Goal: Task Accomplishment & Management: Manage account settings

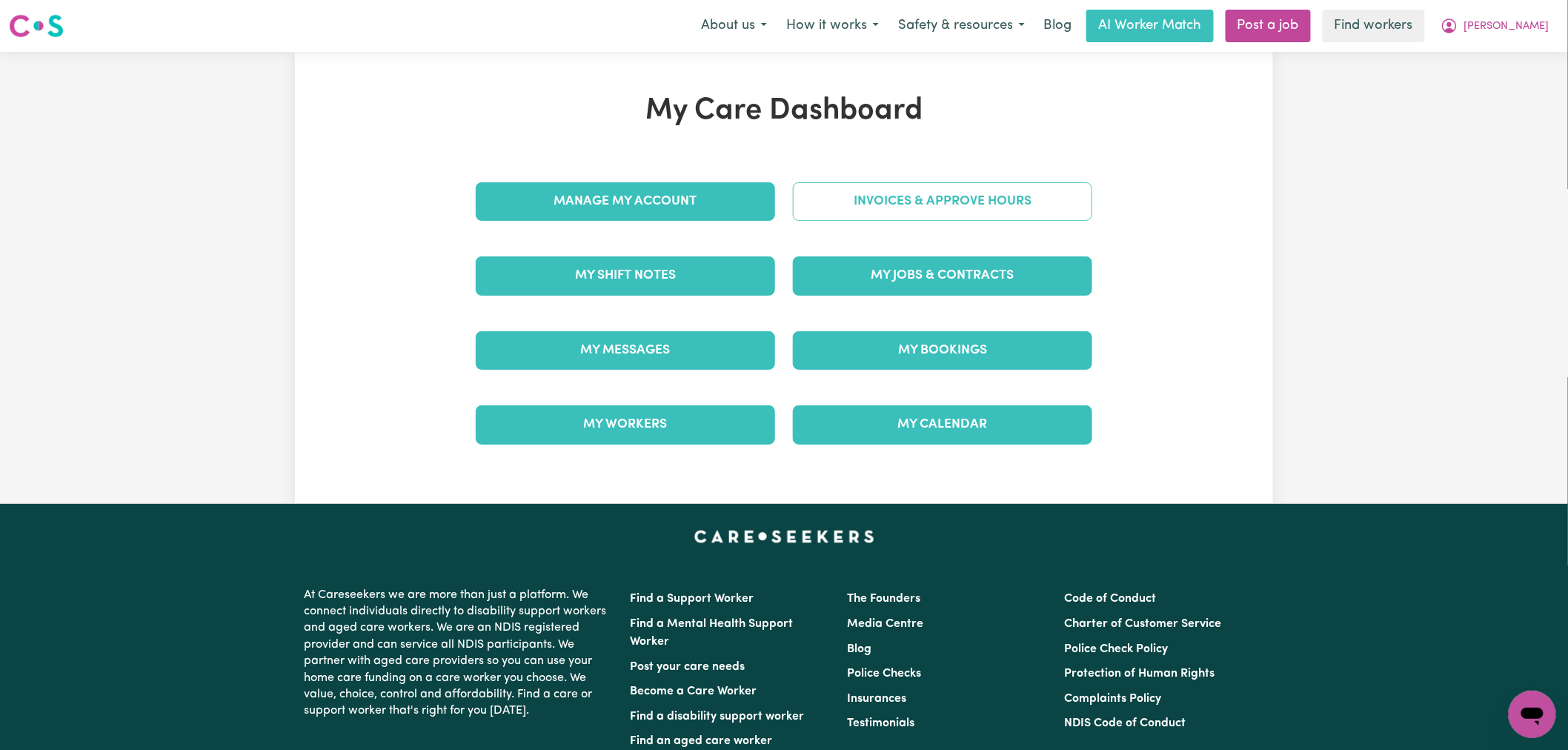
click at [928, 210] on link "Invoices & Approve Hours" at bounding box center [942, 201] width 299 height 39
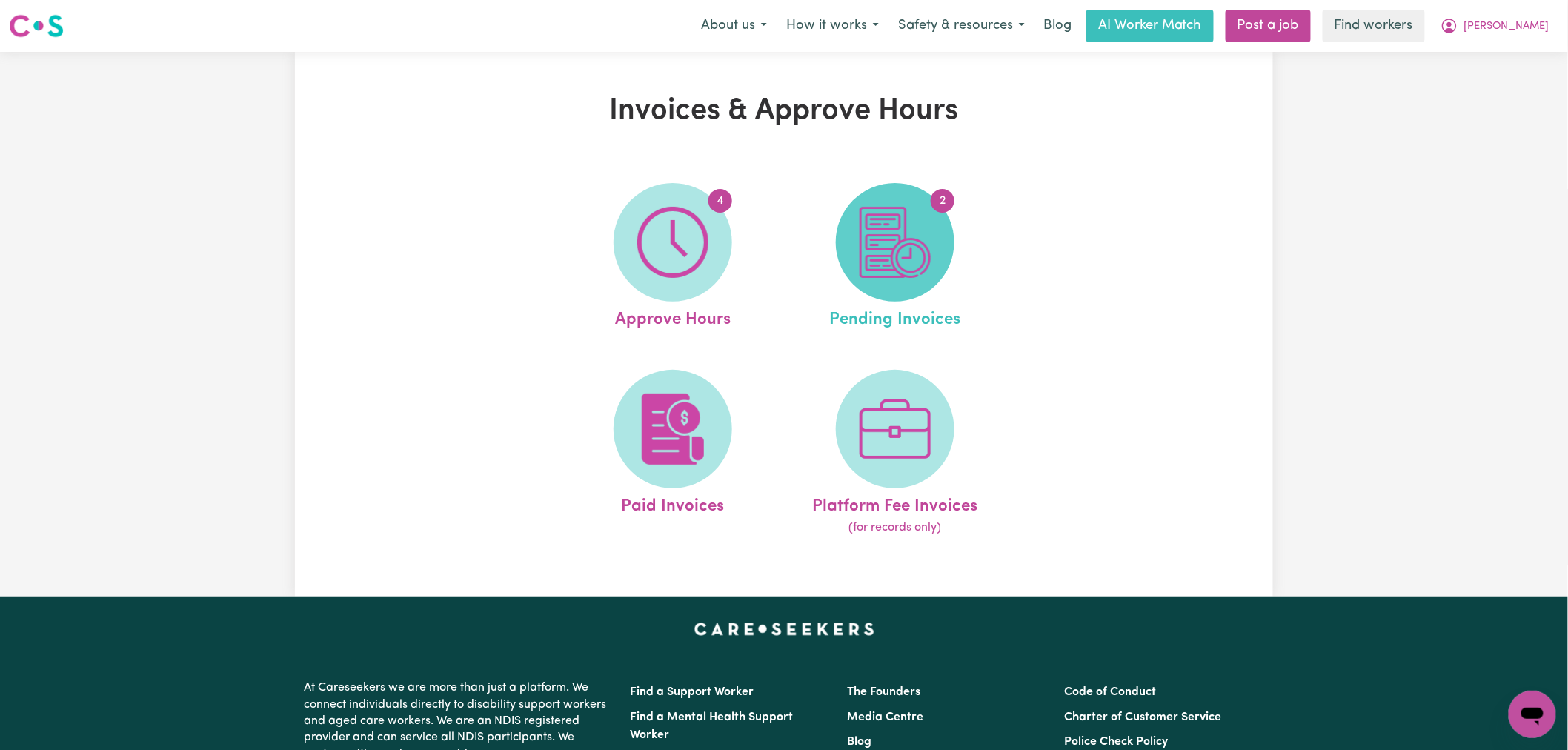
click at [947, 231] on span "2" at bounding box center [895, 242] width 118 height 118
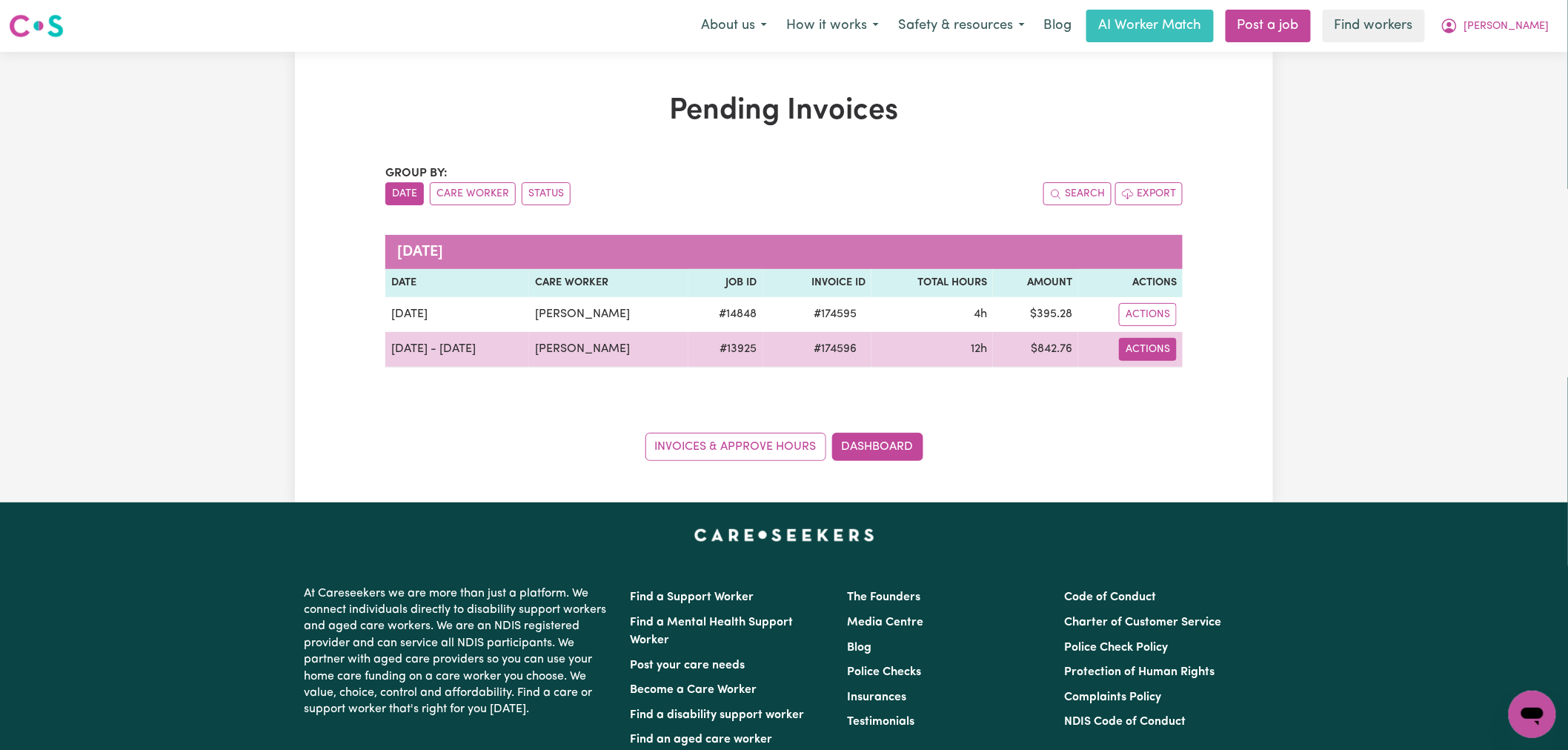
click at [1149, 357] on button "Actions" at bounding box center [1147, 349] width 57 height 23
click at [1176, 394] on link "Download Invoice" at bounding box center [1189, 384] width 135 height 30
click at [1157, 351] on button "Actions" at bounding box center [1147, 349] width 57 height 23
click at [1181, 381] on link "Download Invoice" at bounding box center [1189, 384] width 135 height 30
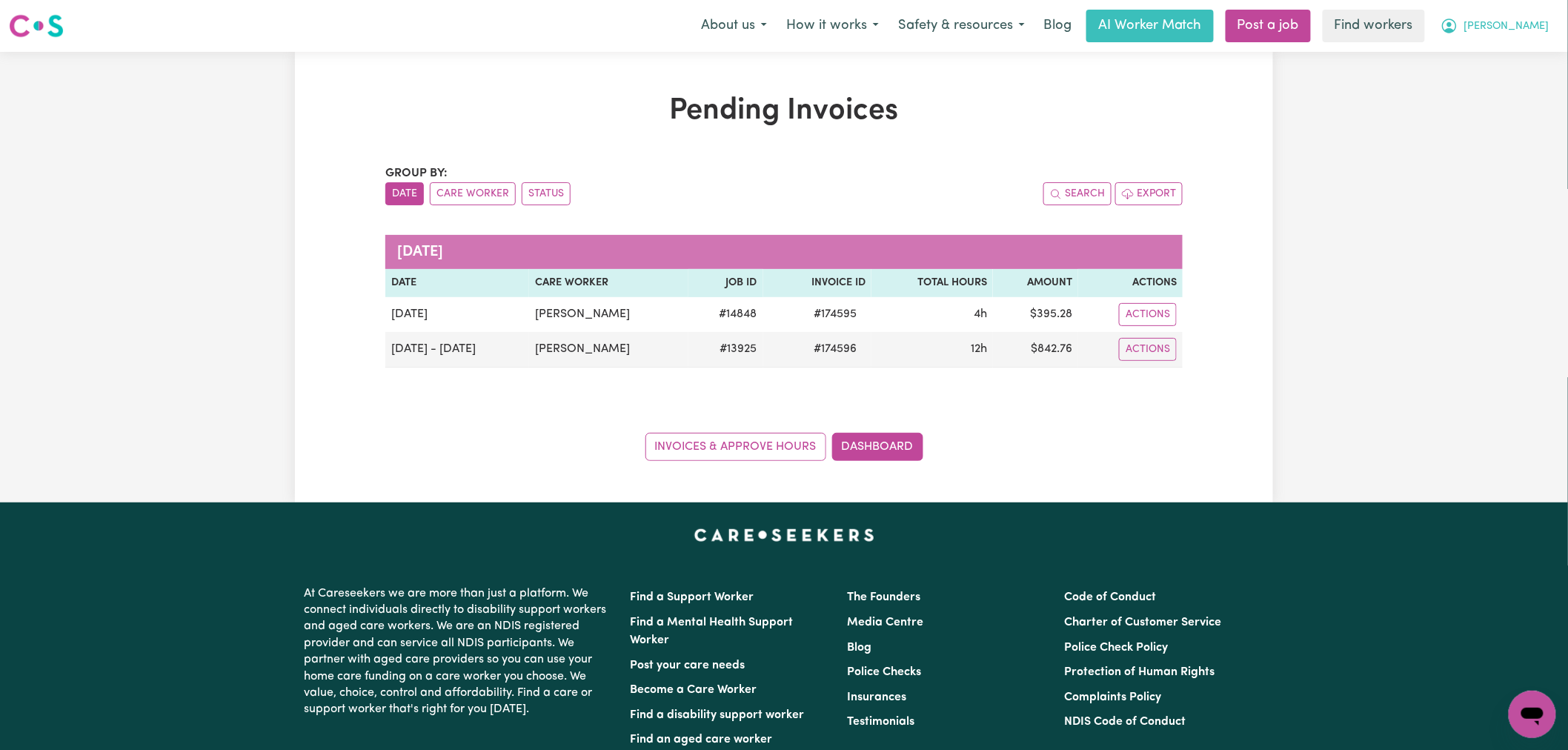
click at [1504, 27] on button "[PERSON_NAME]" at bounding box center [1495, 25] width 128 height 31
click at [1506, 54] on link "My Dashboard" at bounding box center [1499, 58] width 118 height 28
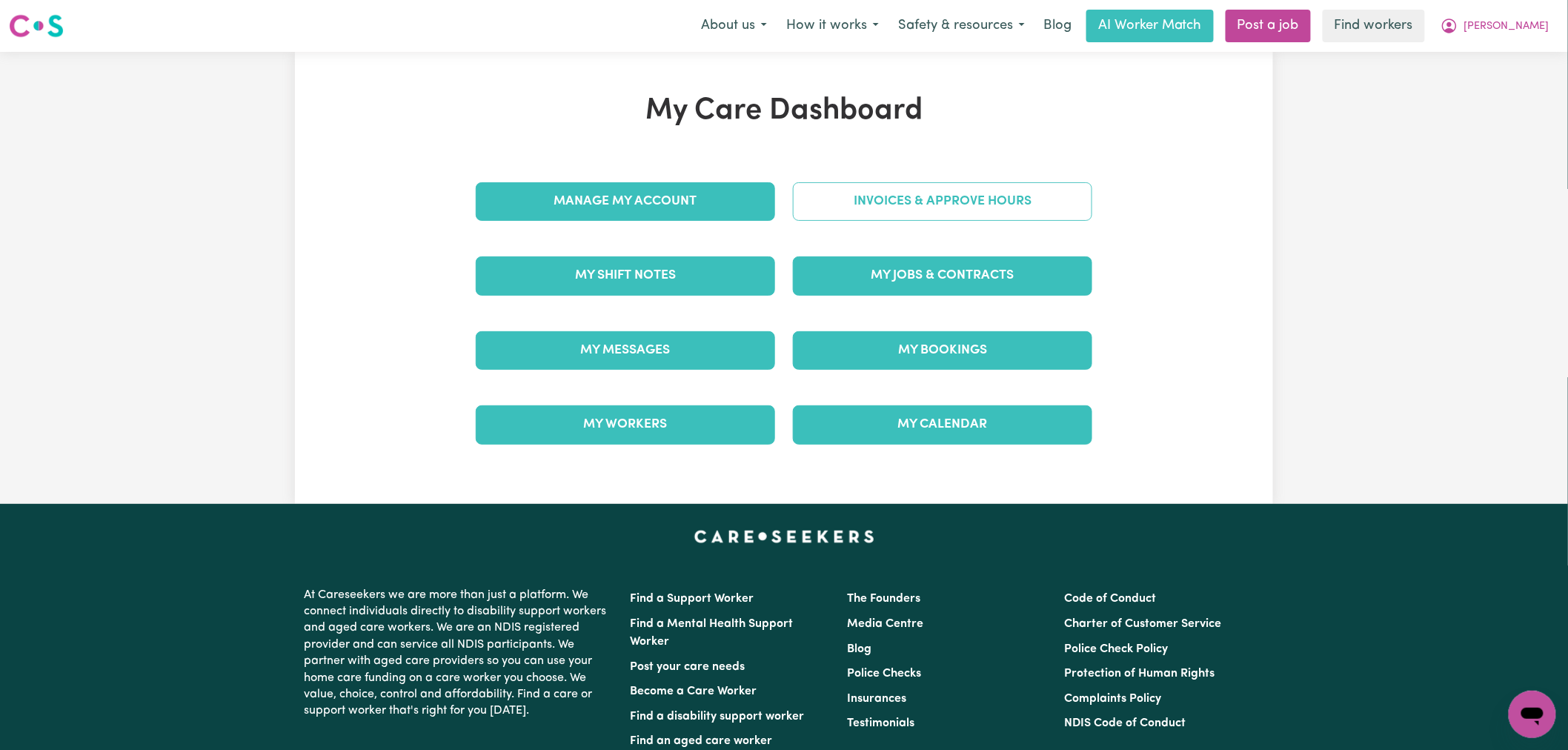
click at [886, 201] on link "Invoices & Approve Hours" at bounding box center [942, 201] width 299 height 39
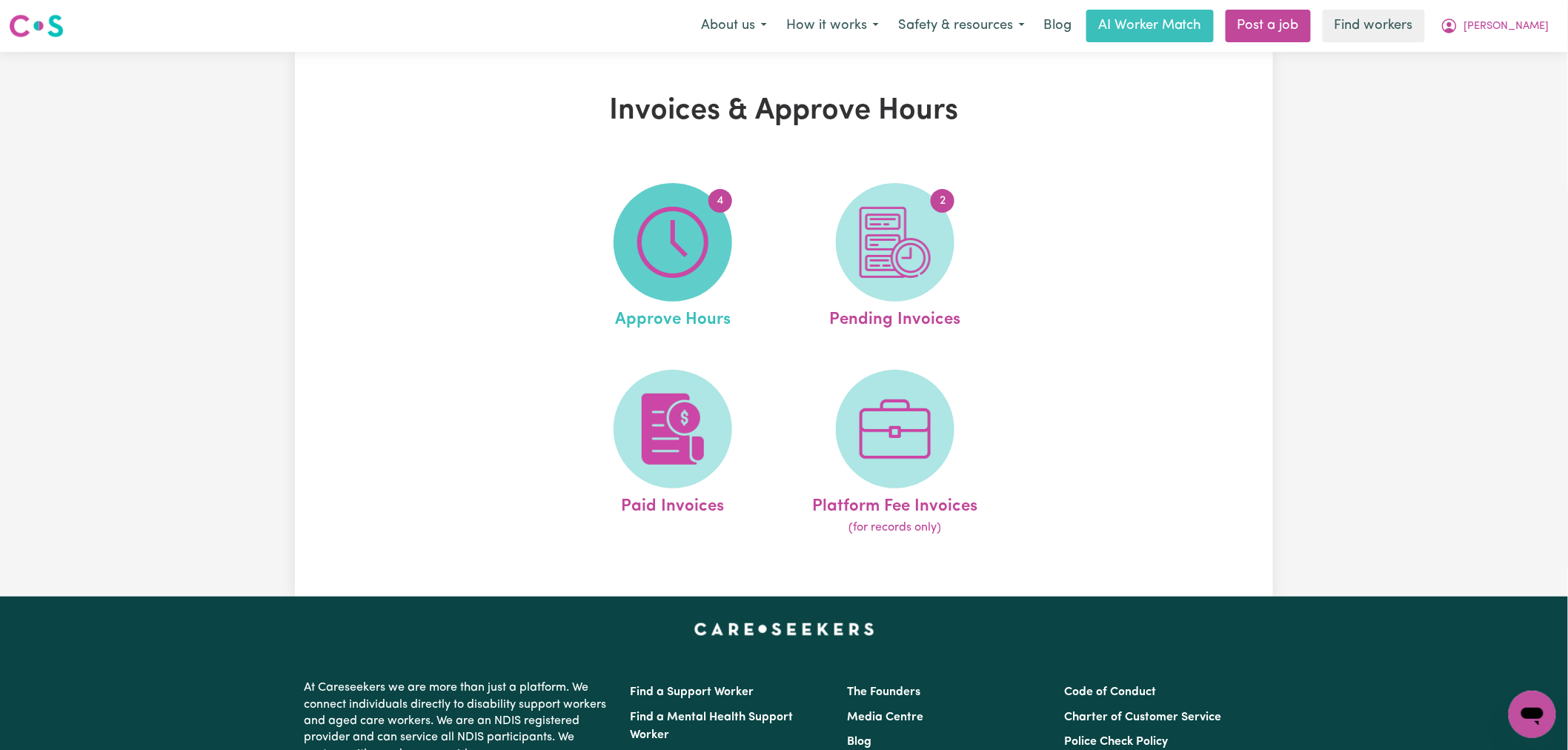
click at [686, 260] on img at bounding box center [673, 242] width 71 height 71
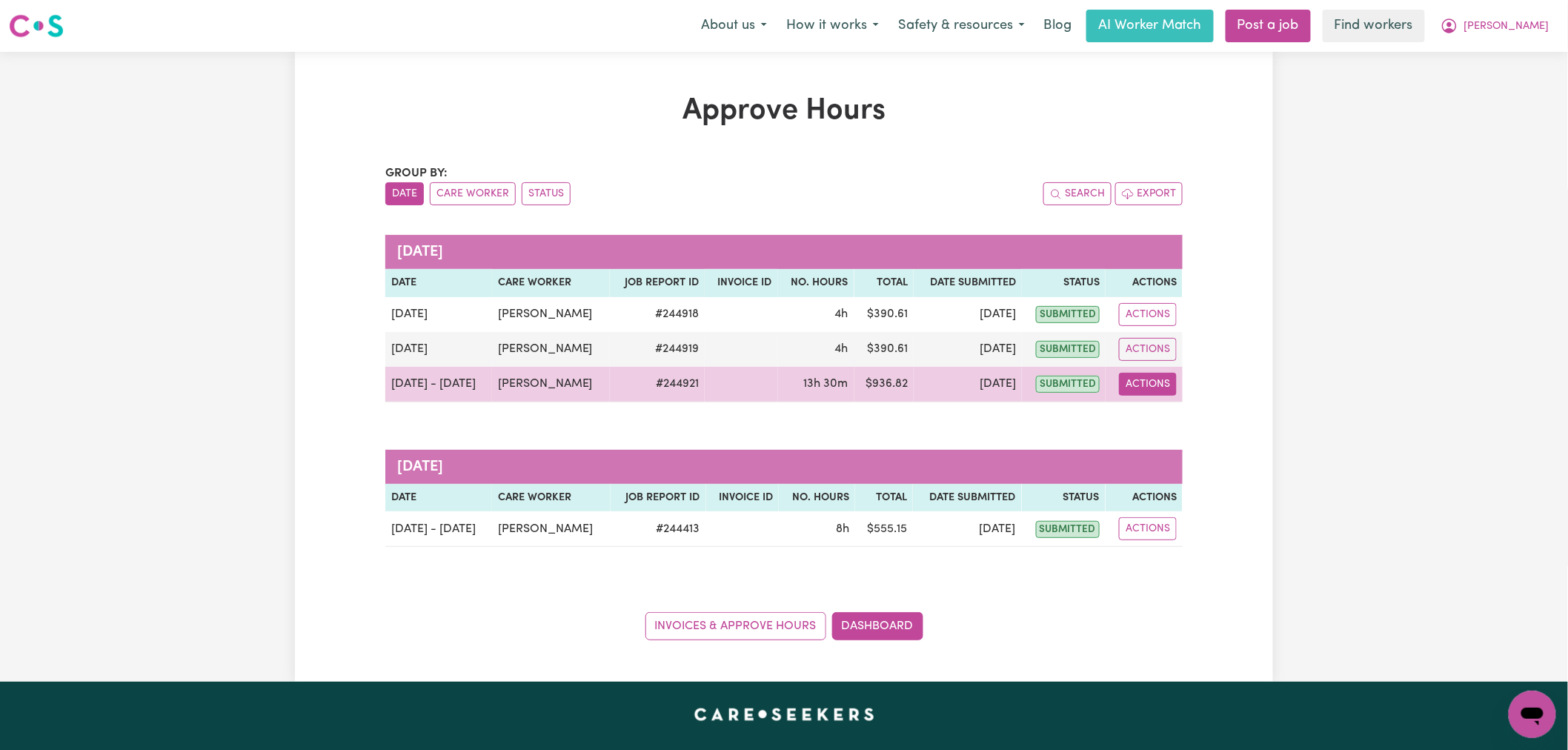
click at [1130, 383] on button "Actions" at bounding box center [1147, 383] width 57 height 23
click at [1164, 416] on link "View Job Report" at bounding box center [1185, 419] width 127 height 30
select select "pm"
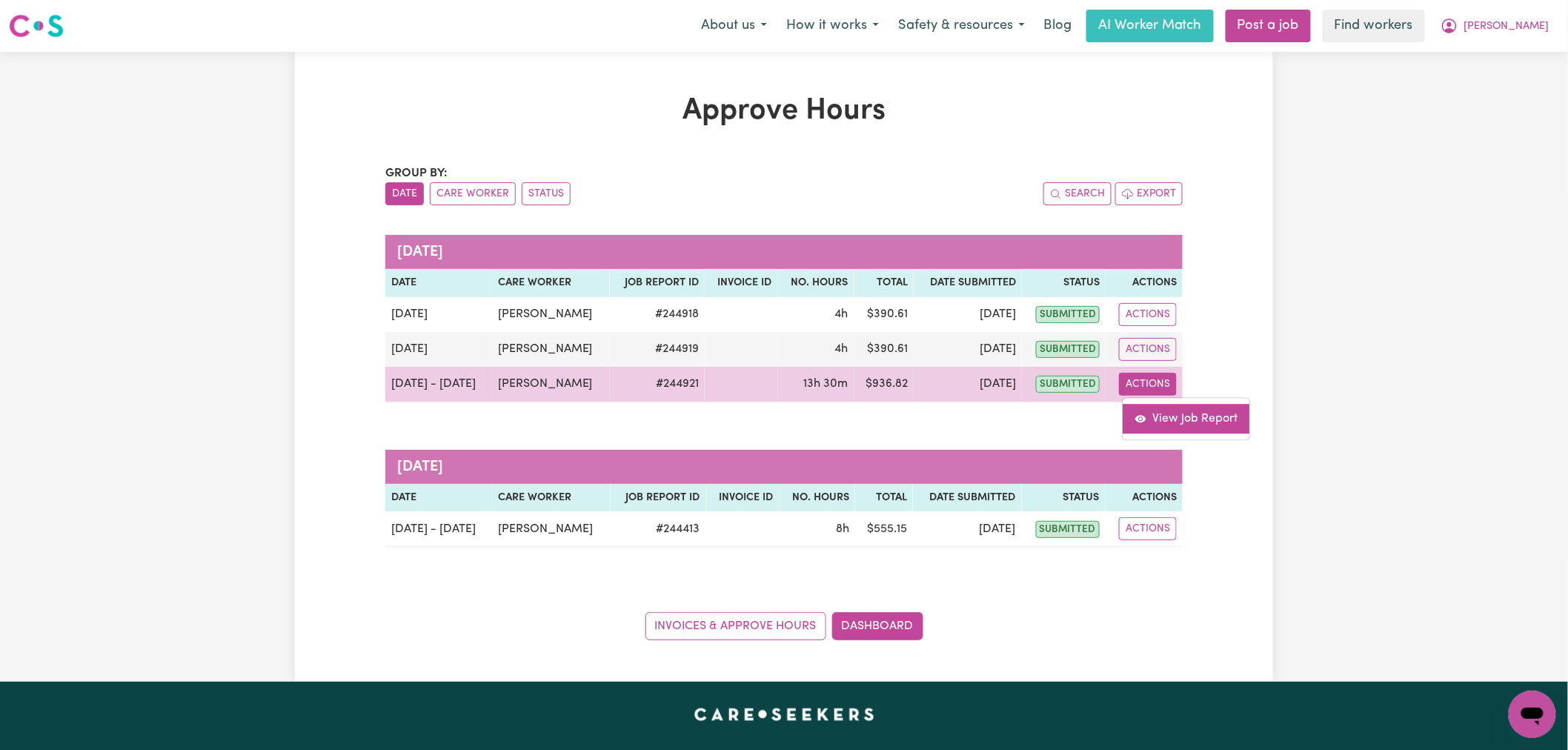
select select "pm"
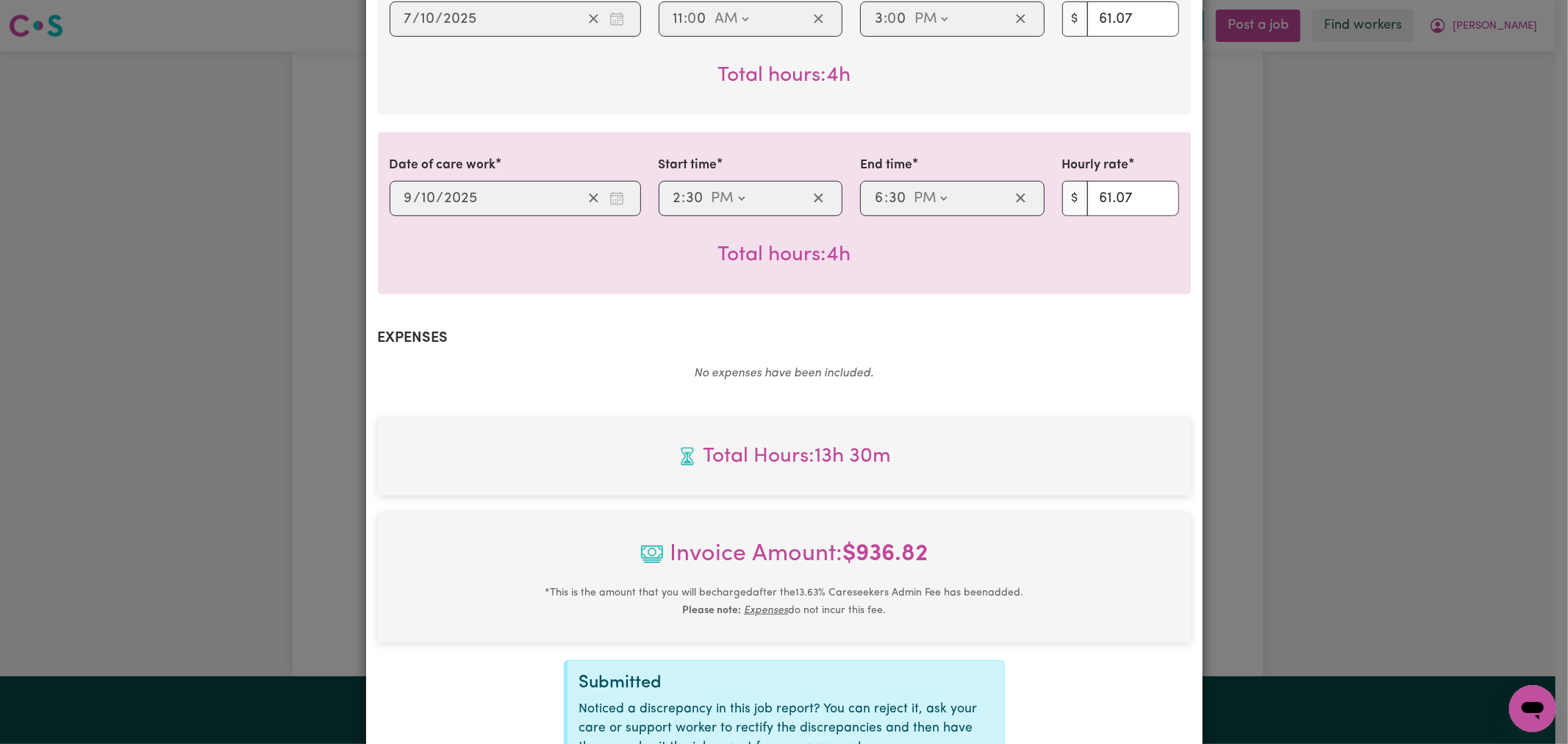
scroll to position [768, 0]
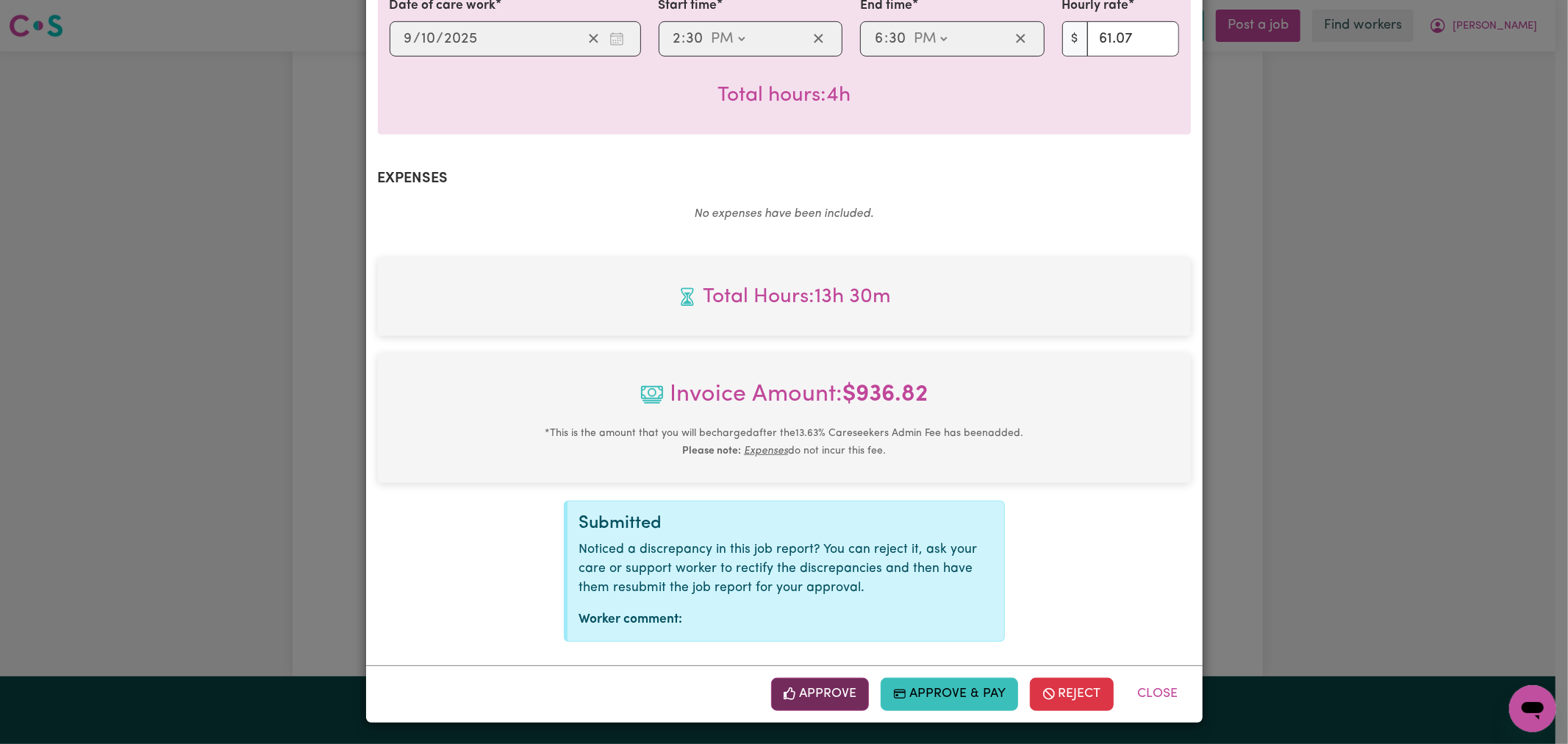
click at [817, 696] on button "Approve" at bounding box center [821, 694] width 99 height 33
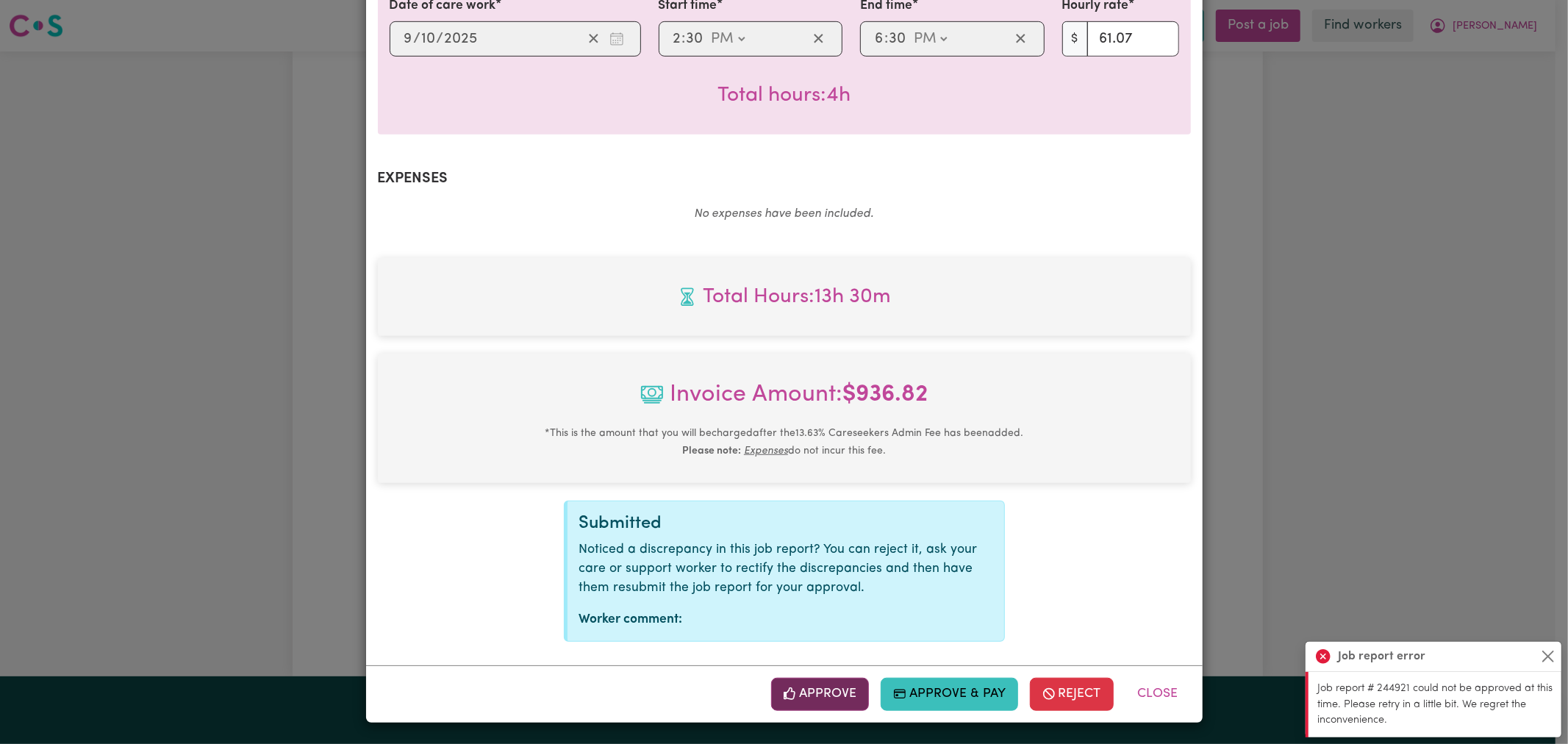
click at [826, 684] on button "Approve" at bounding box center [821, 694] width 99 height 33
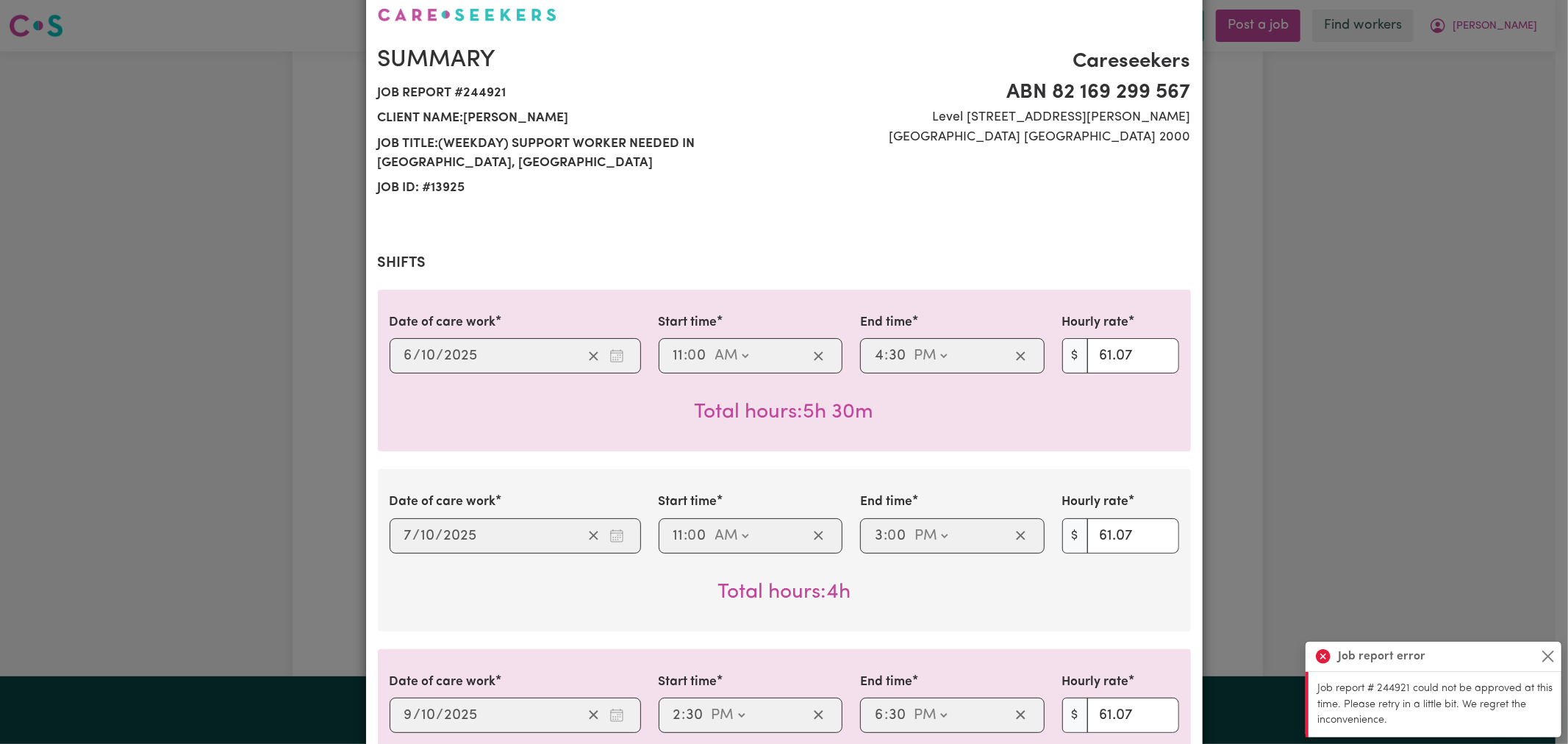
scroll to position [0, 0]
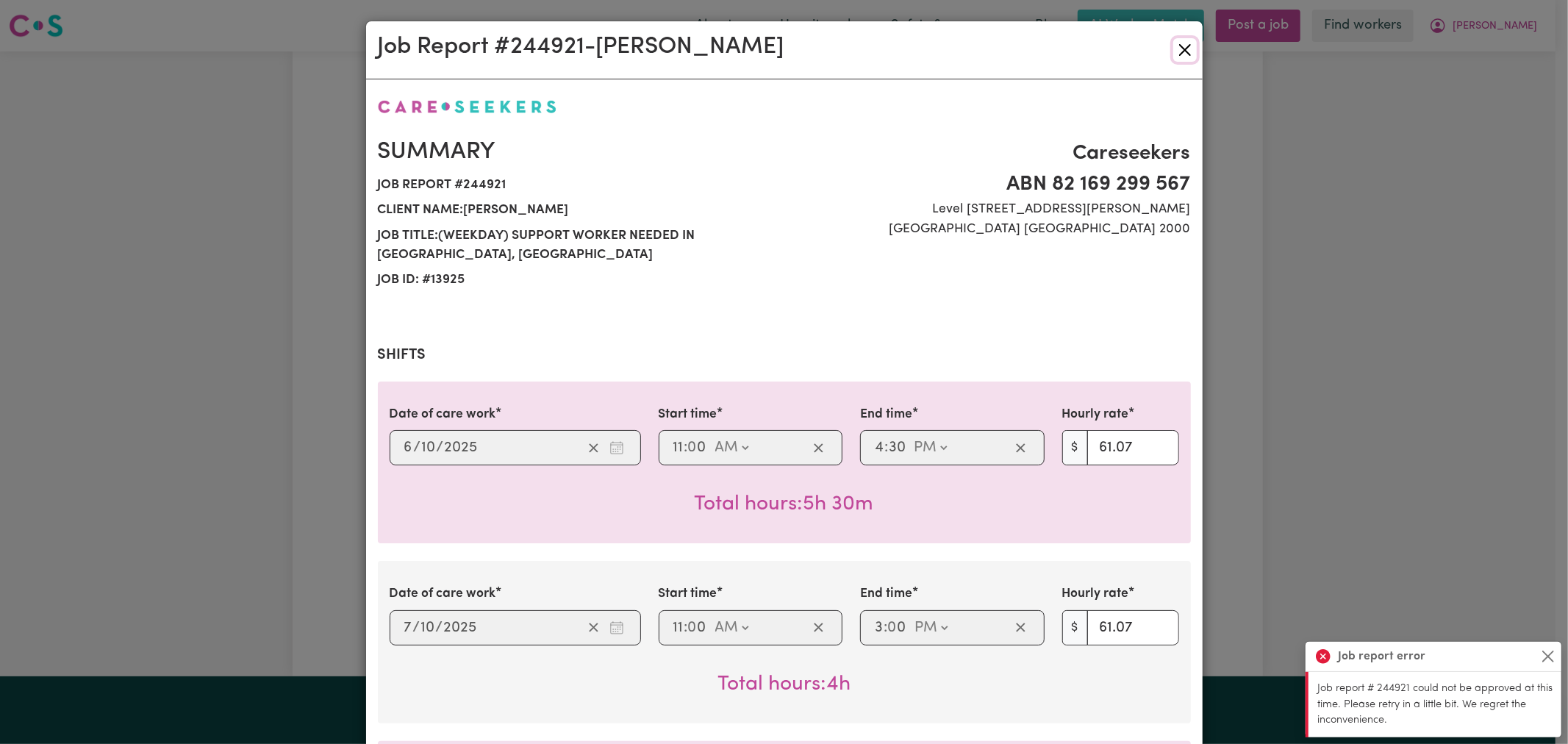
click at [1174, 56] on button "Close" at bounding box center [1185, 49] width 23 height 23
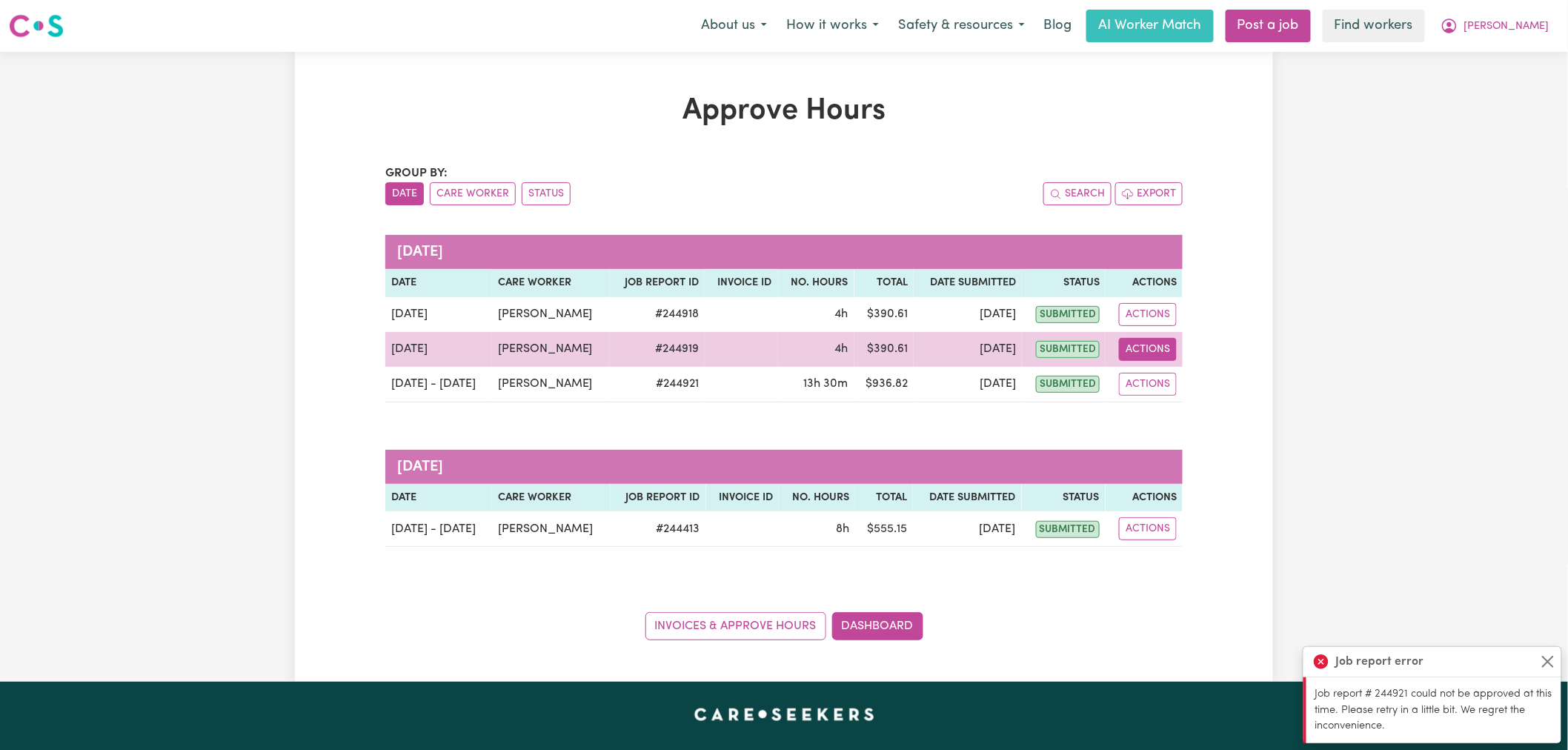
click at [1143, 352] on button "Actions" at bounding box center [1147, 349] width 57 height 23
click at [1172, 394] on link "View Job Report" at bounding box center [1185, 384] width 127 height 30
select select "pm"
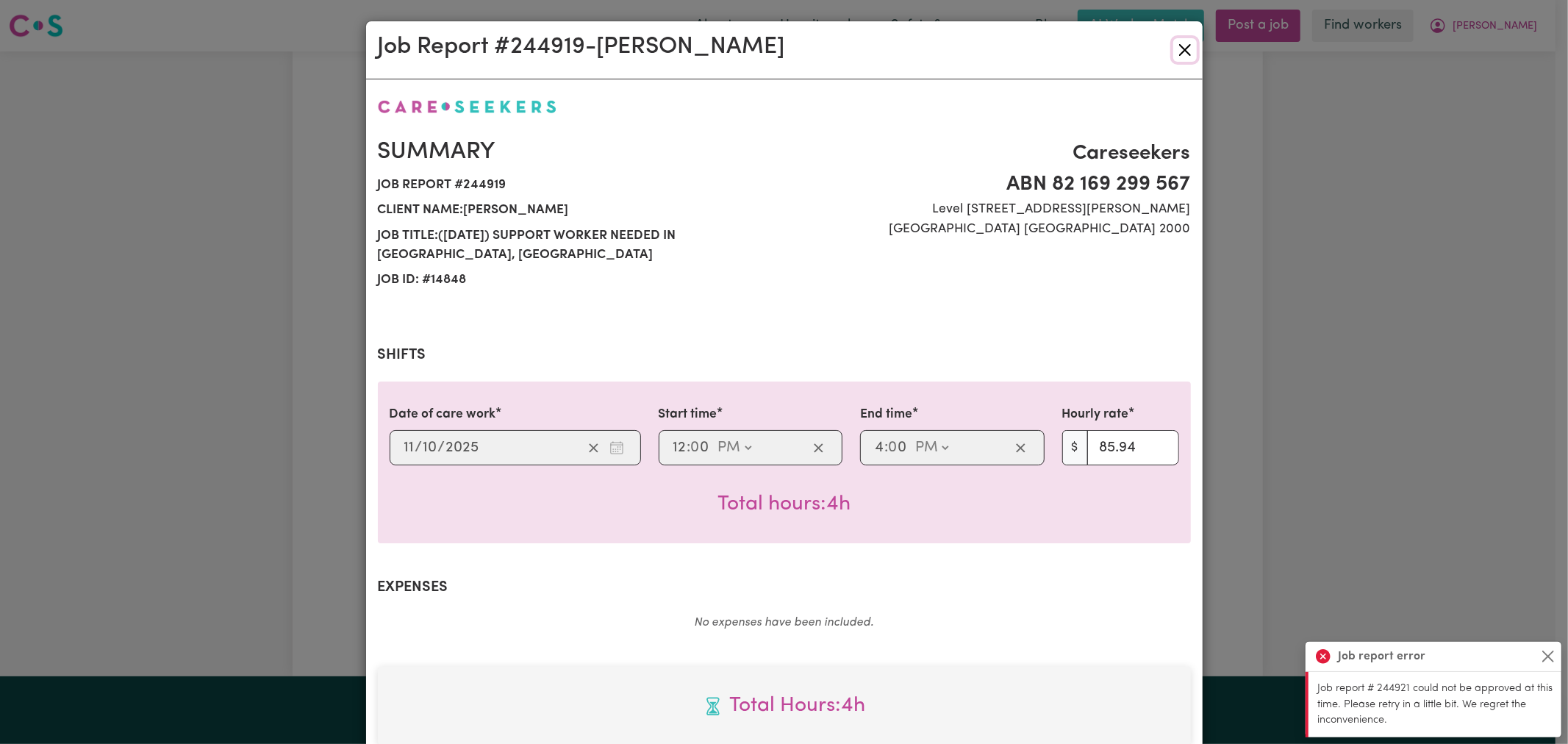
click at [1183, 57] on button "Close" at bounding box center [1185, 49] width 23 height 23
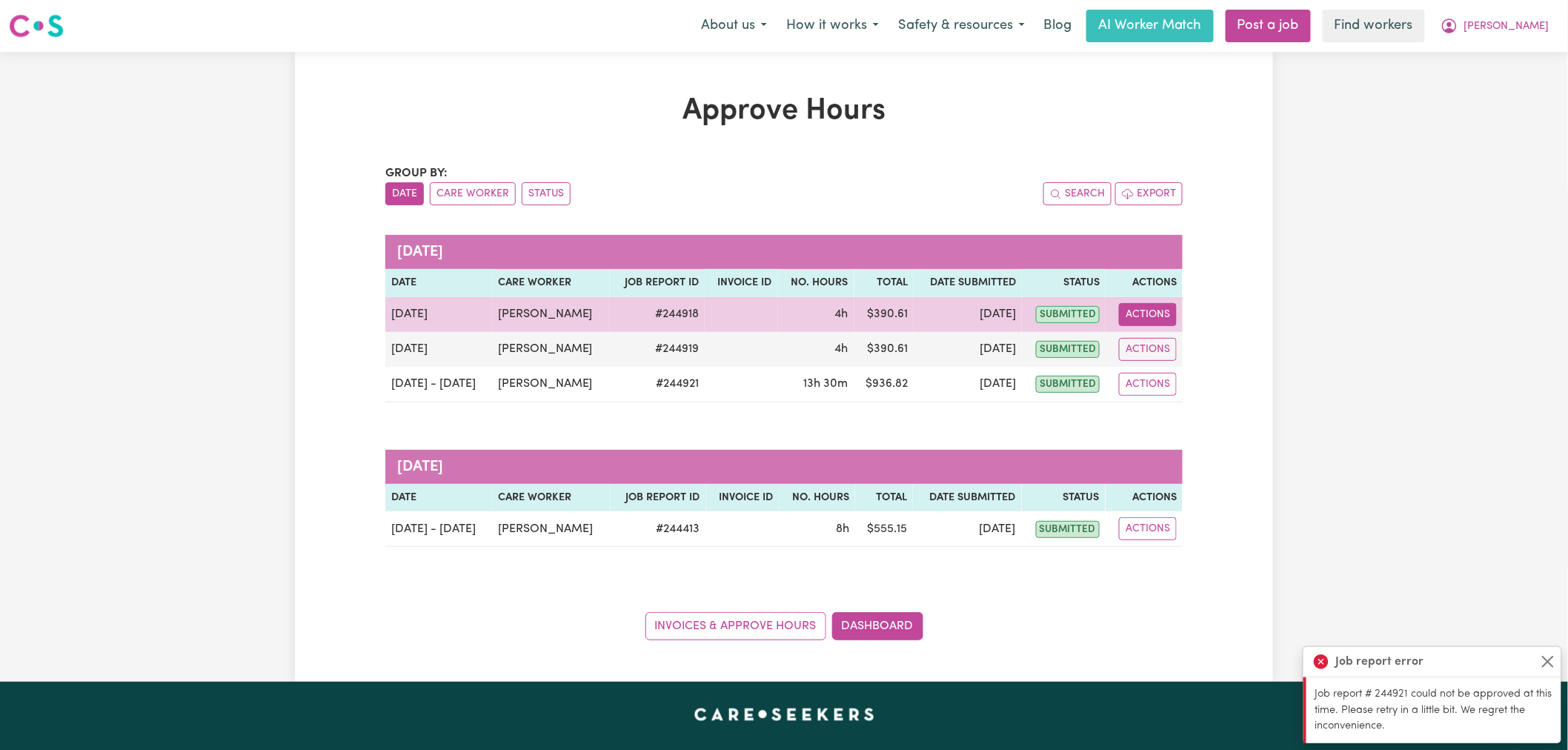
click at [1149, 313] on button "Actions" at bounding box center [1147, 314] width 57 height 23
click at [1182, 352] on link "View Job Report" at bounding box center [1185, 350] width 127 height 30
select select "pm"
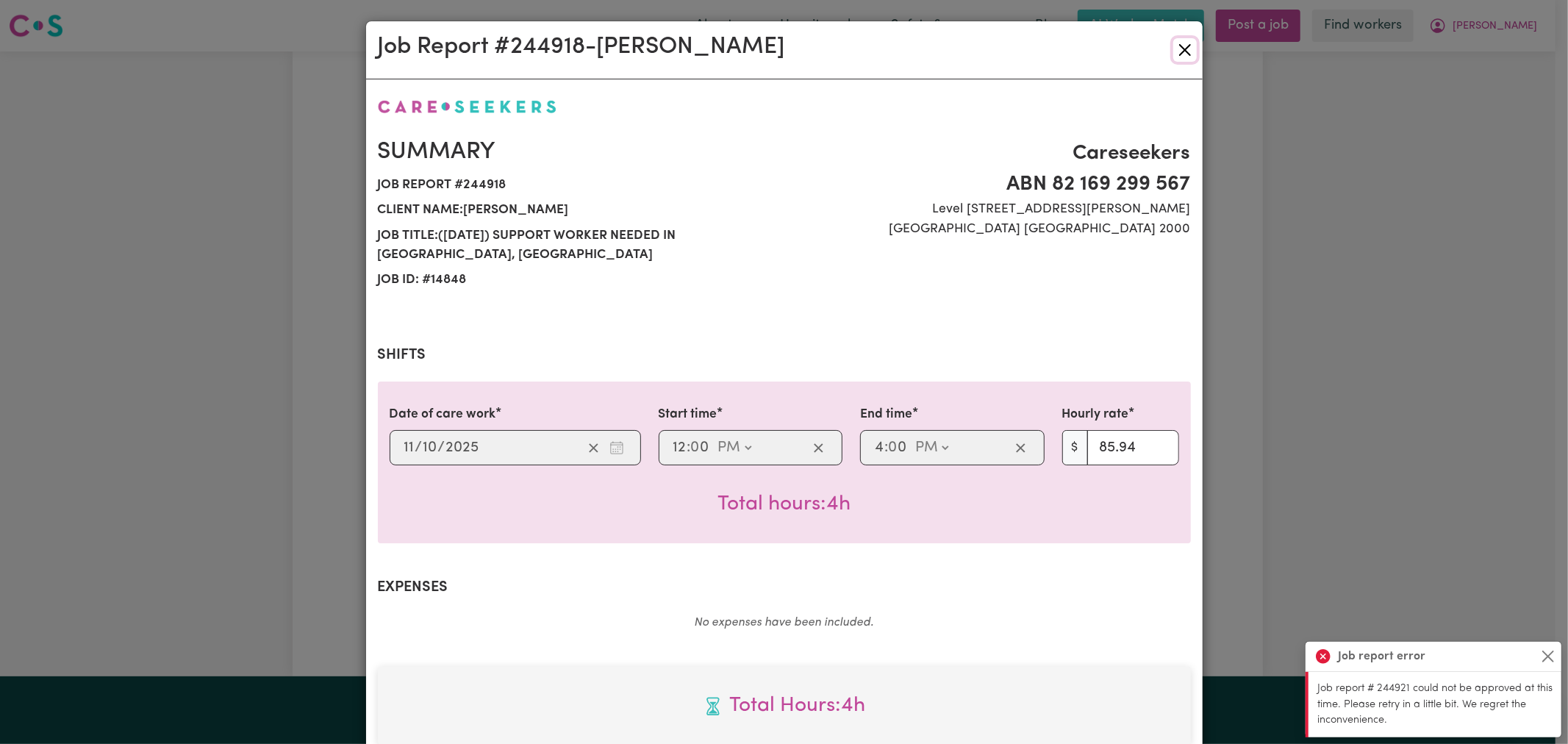
click at [1175, 41] on button "Close" at bounding box center [1185, 49] width 23 height 23
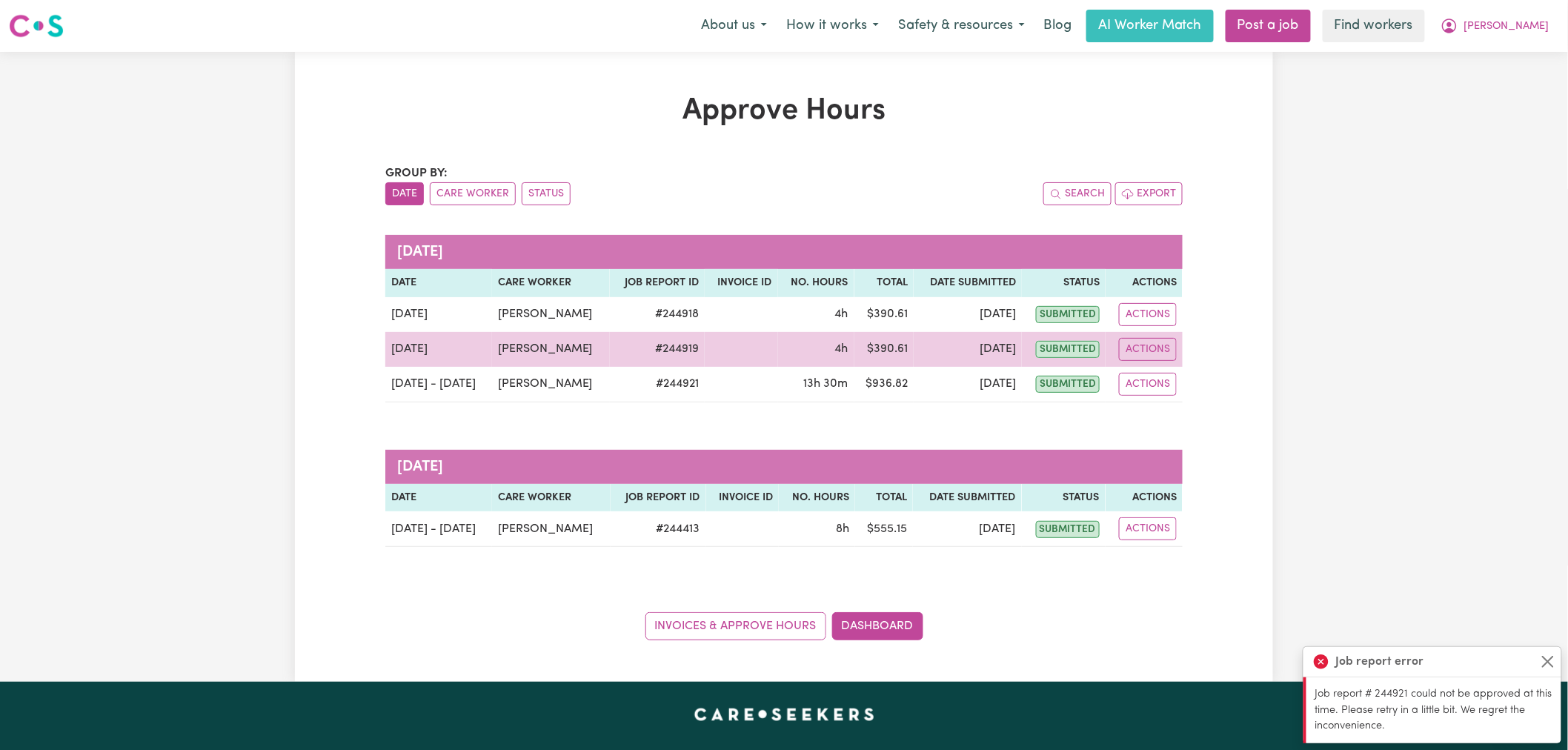
click at [1143, 362] on td "Actions View Job Report" at bounding box center [1144, 349] width 77 height 35
click at [1146, 352] on button "Actions" at bounding box center [1147, 349] width 57 height 23
click at [1164, 387] on link "View Job Report" at bounding box center [1185, 384] width 127 height 30
select select "pm"
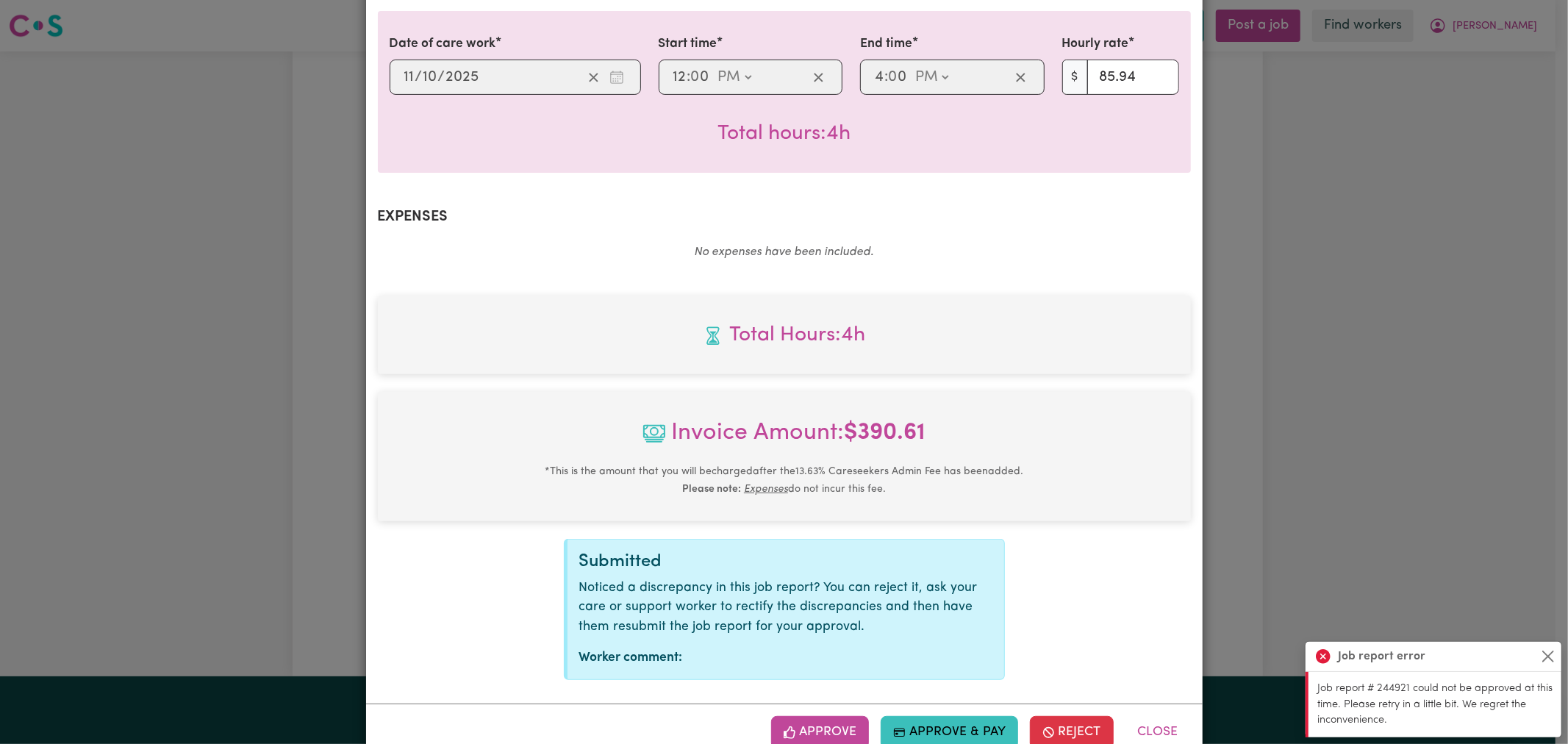
scroll to position [408, 0]
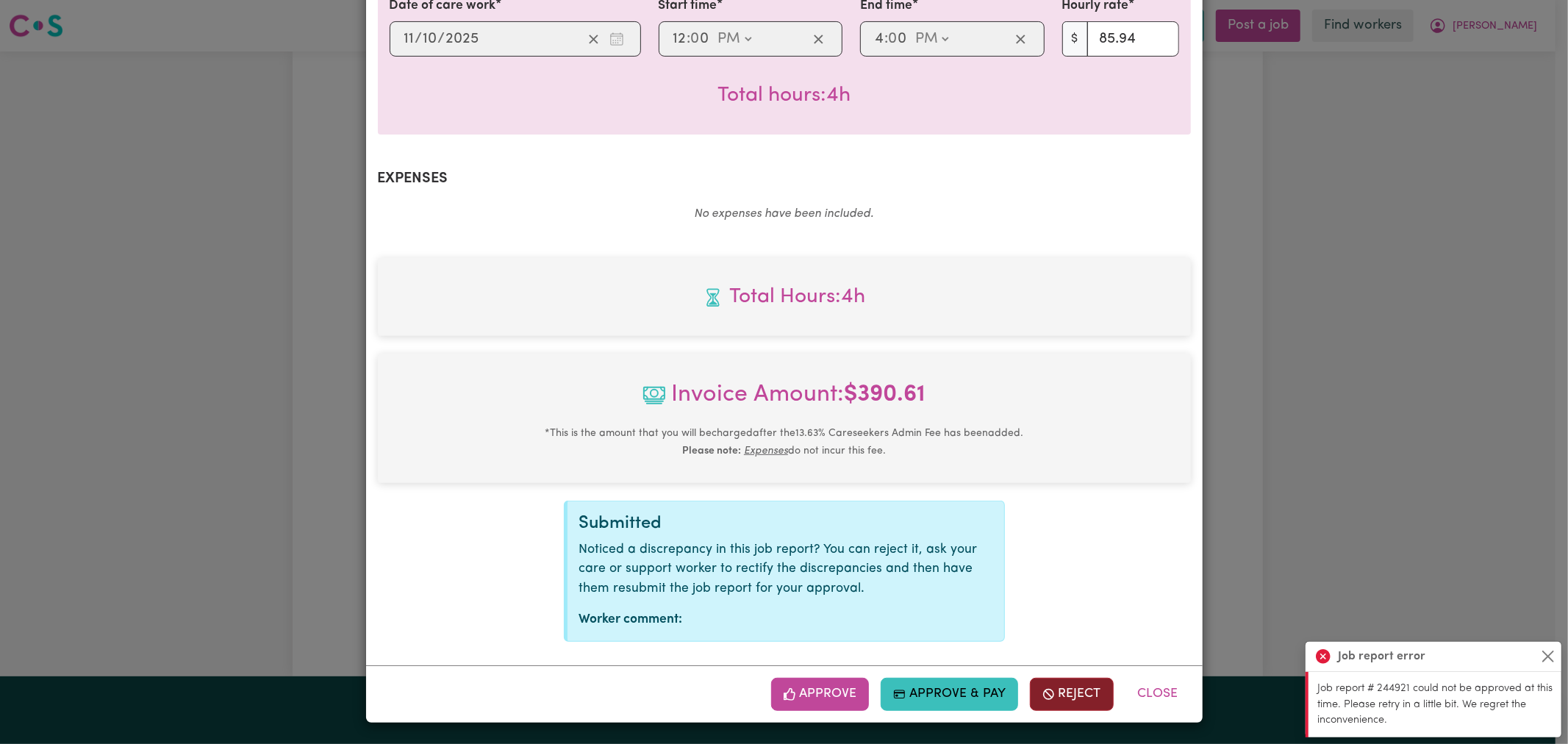
click at [1072, 707] on button "Reject" at bounding box center [1072, 694] width 84 height 33
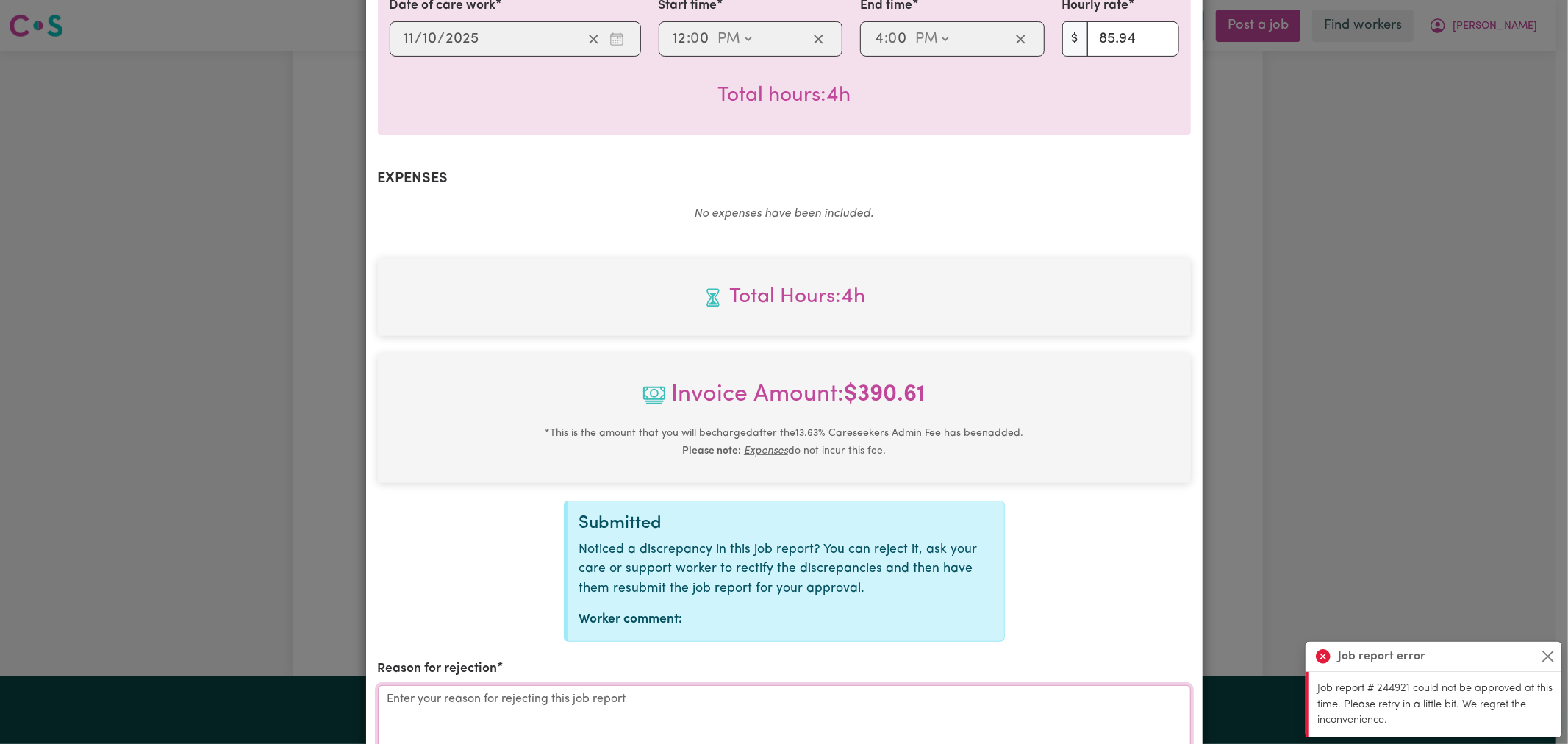
click at [1020, 698] on textarea "Reason for rejection" at bounding box center [784, 740] width 813 height 110
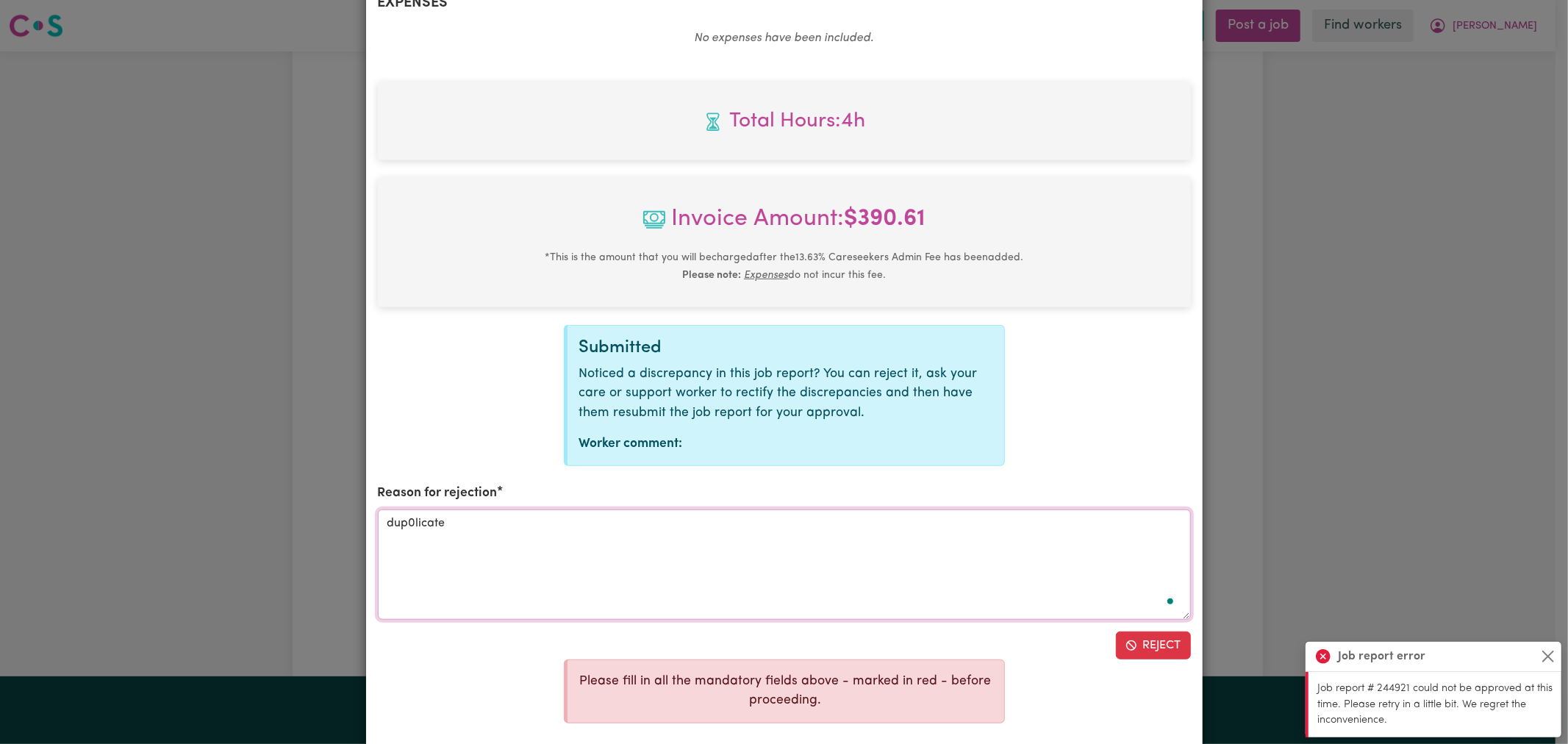
scroll to position [665, 0]
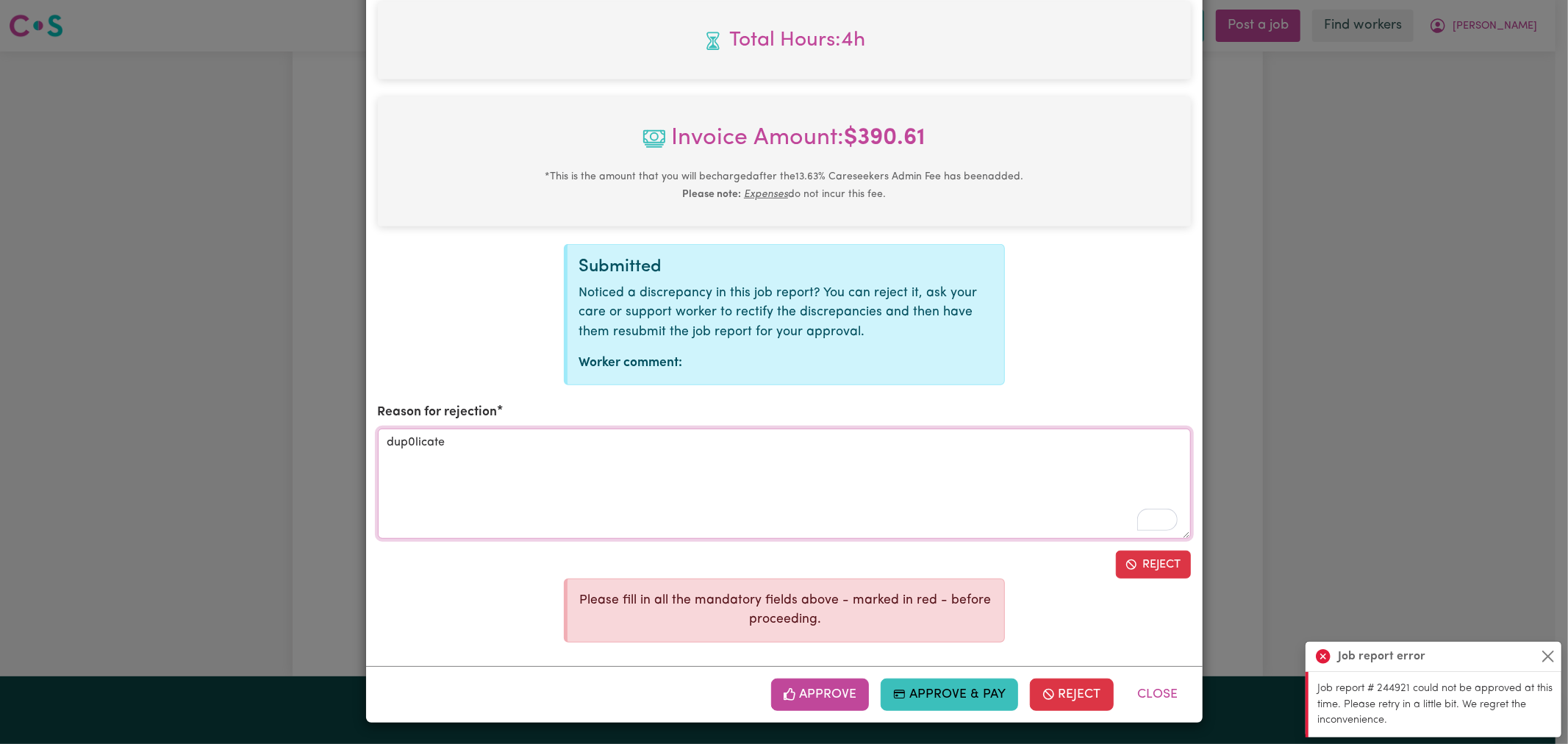
click at [410, 438] on textarea "dup0licate" at bounding box center [784, 484] width 813 height 110
type textarea "duplicate"
click at [1137, 566] on button "Reject" at bounding box center [1154, 564] width 75 height 28
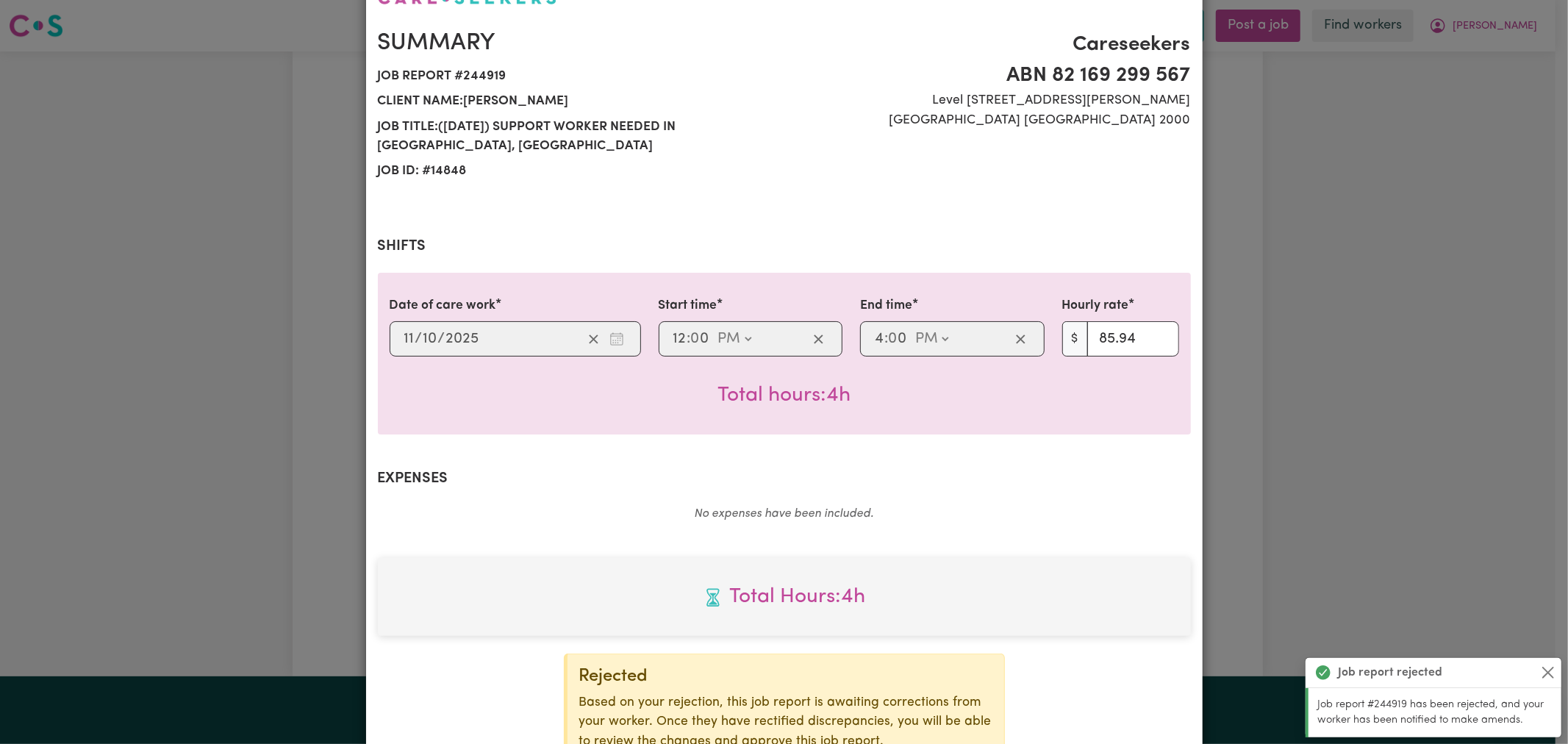
scroll to position [0, 0]
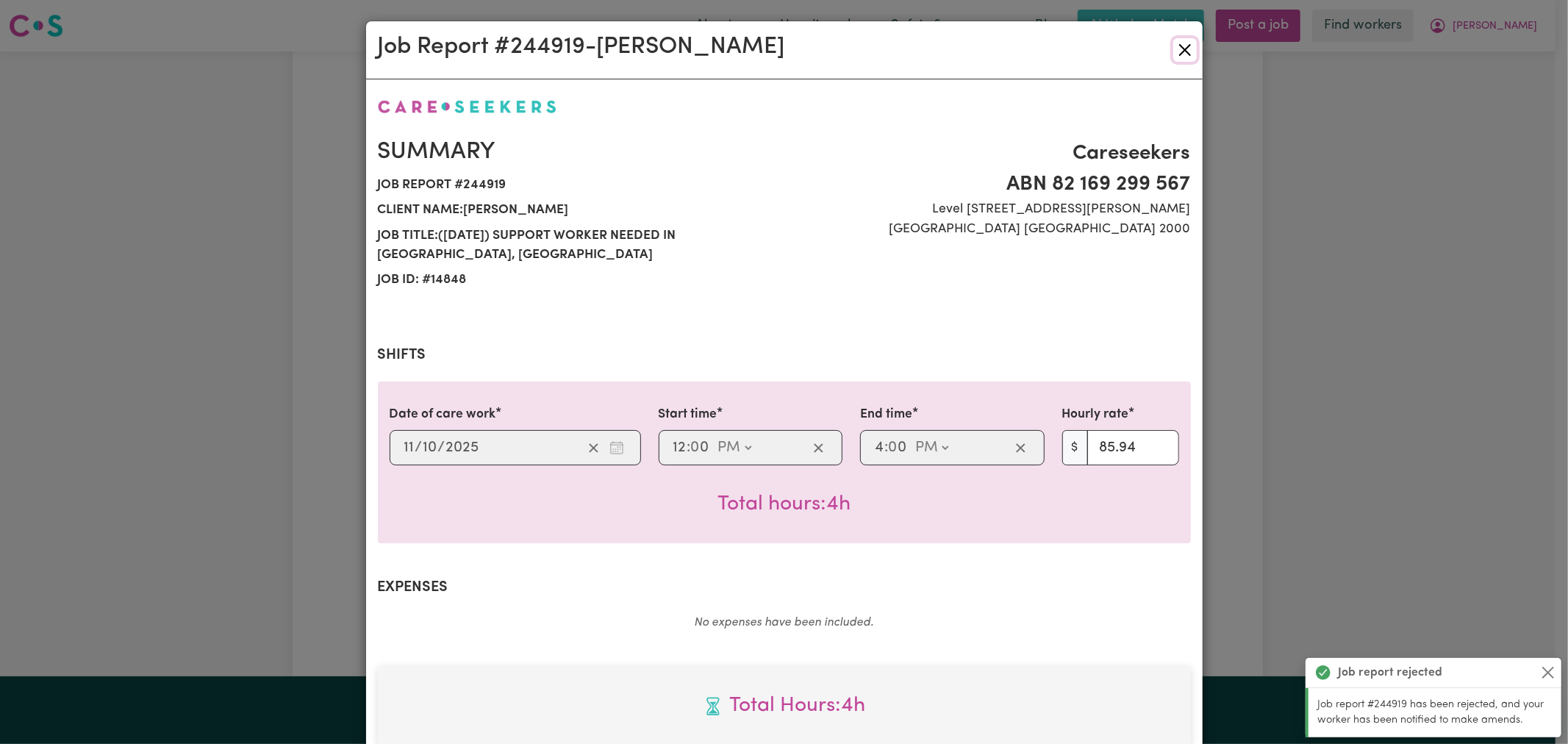
click at [1173, 46] on button "Close" at bounding box center [1185, 49] width 23 height 23
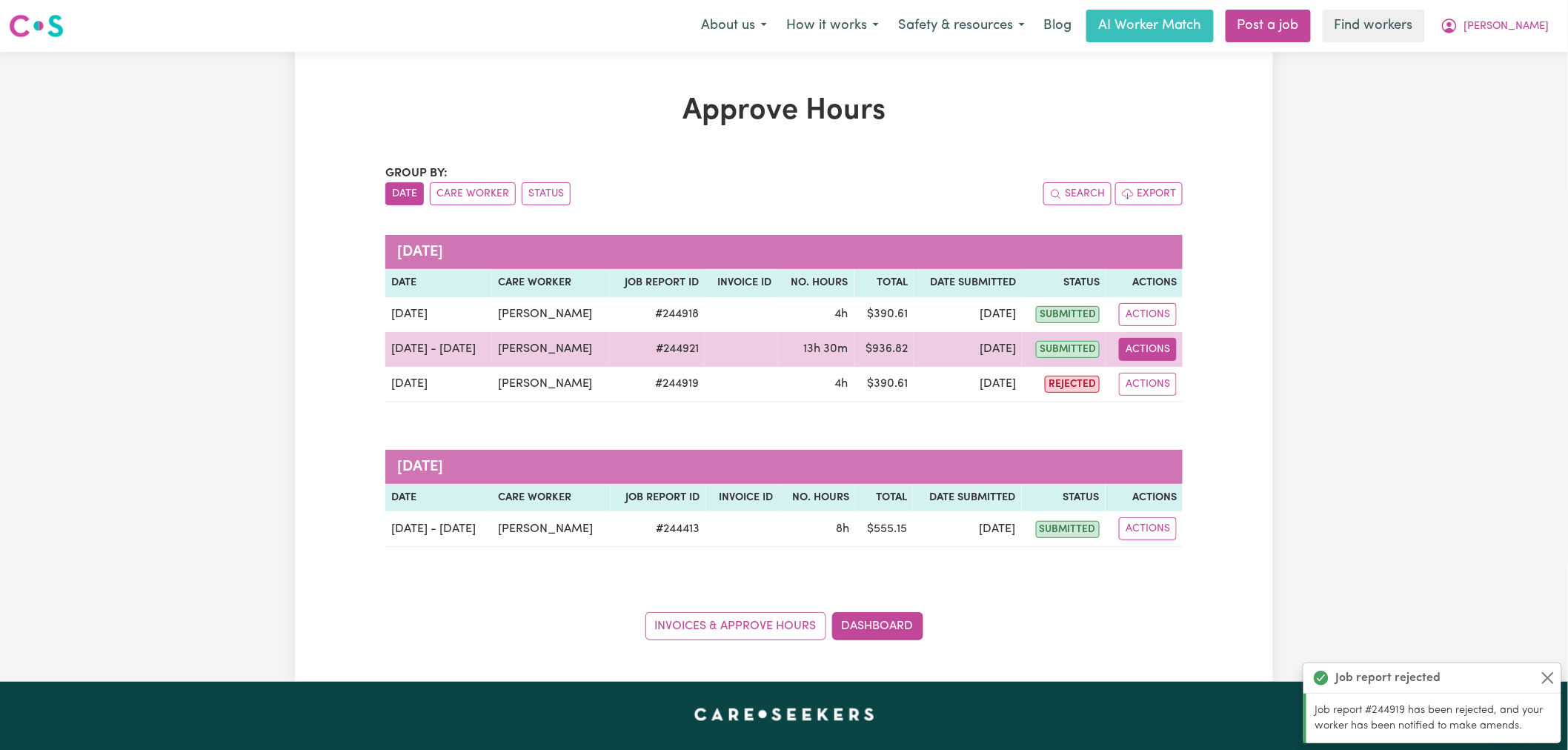
click at [1156, 364] on td "Actions View Job Report" at bounding box center [1144, 349] width 77 height 35
click at [1156, 352] on button "Actions" at bounding box center [1147, 349] width 57 height 23
click at [1184, 394] on link "View Job Report" at bounding box center [1185, 384] width 127 height 30
select select "pm"
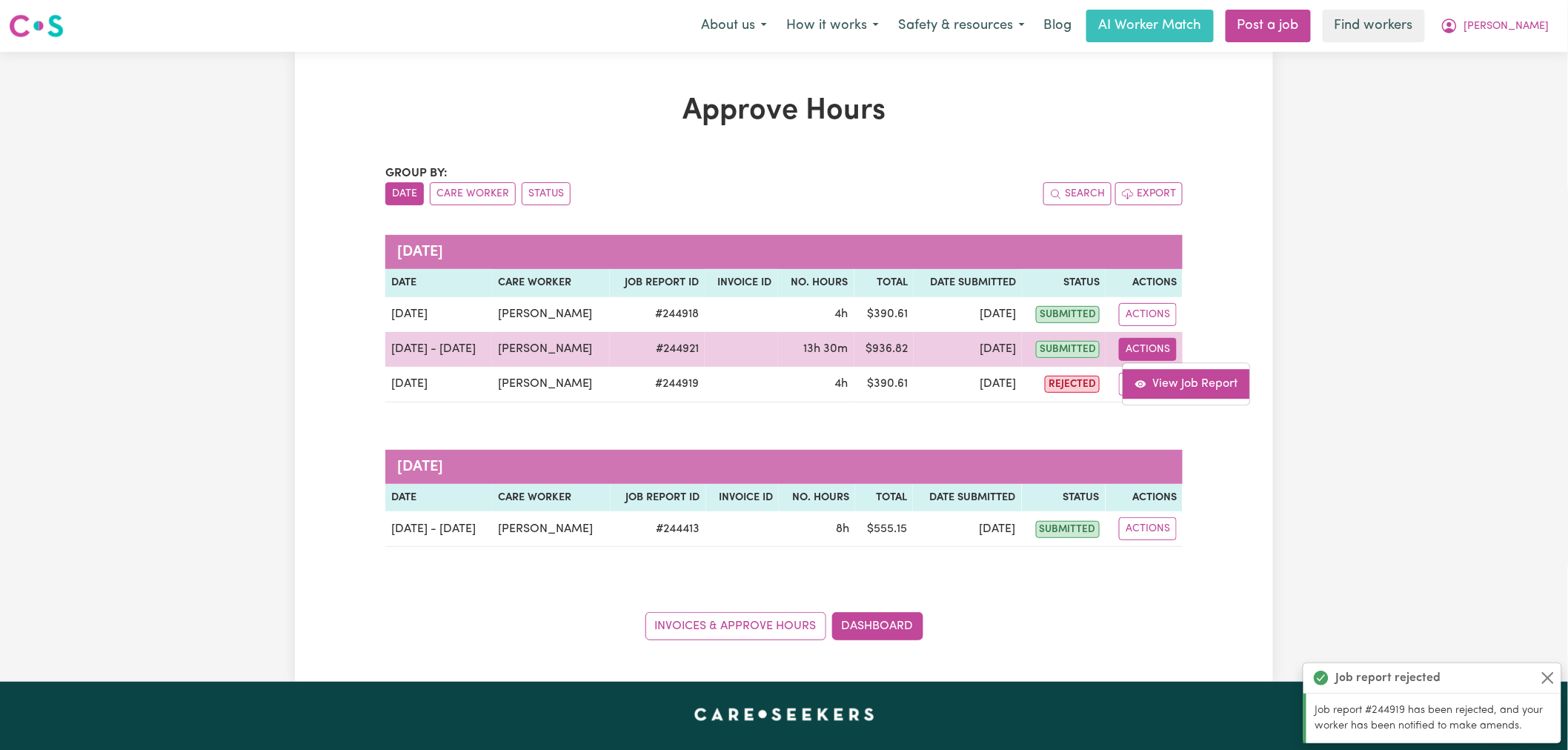
select select "pm"
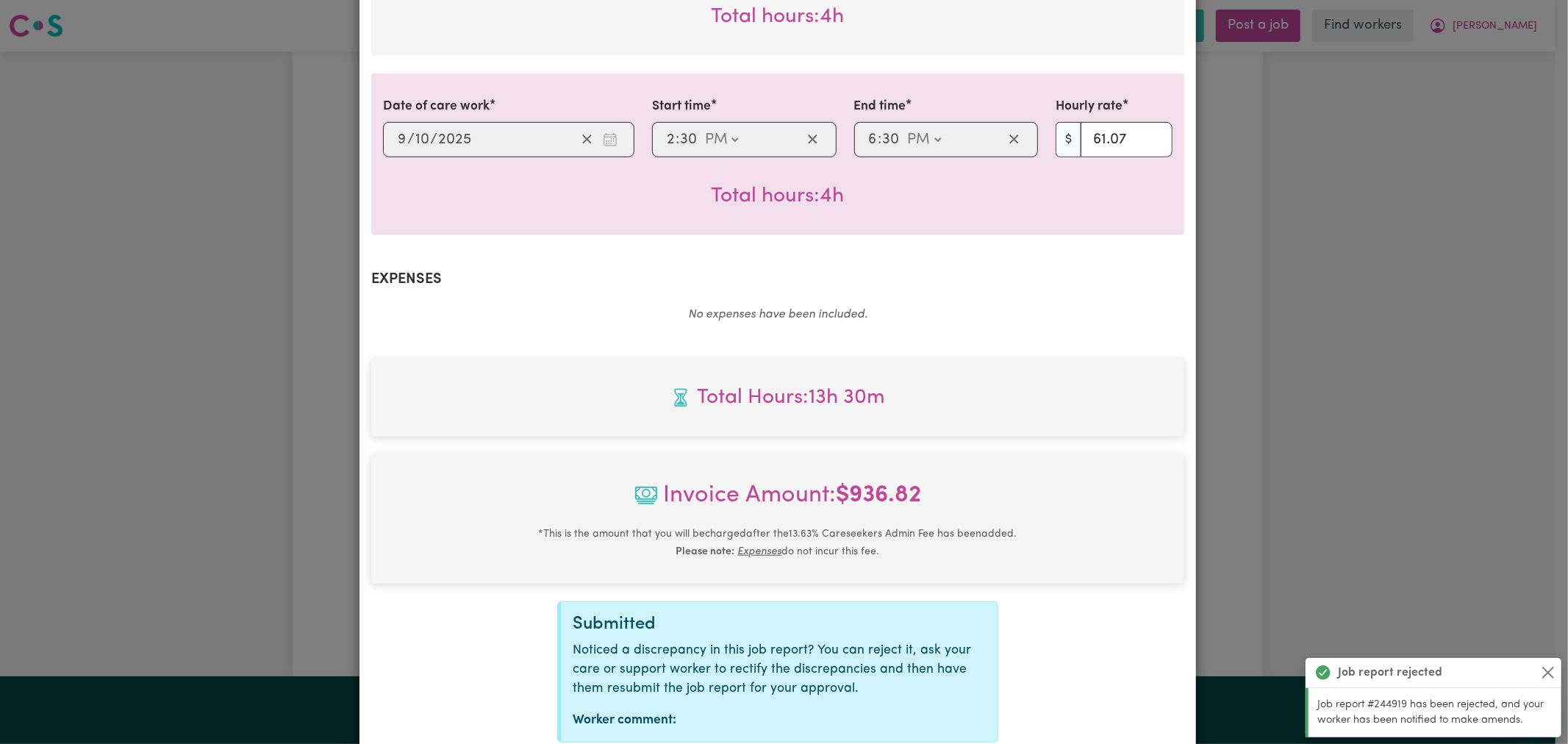
scroll to position [768, 0]
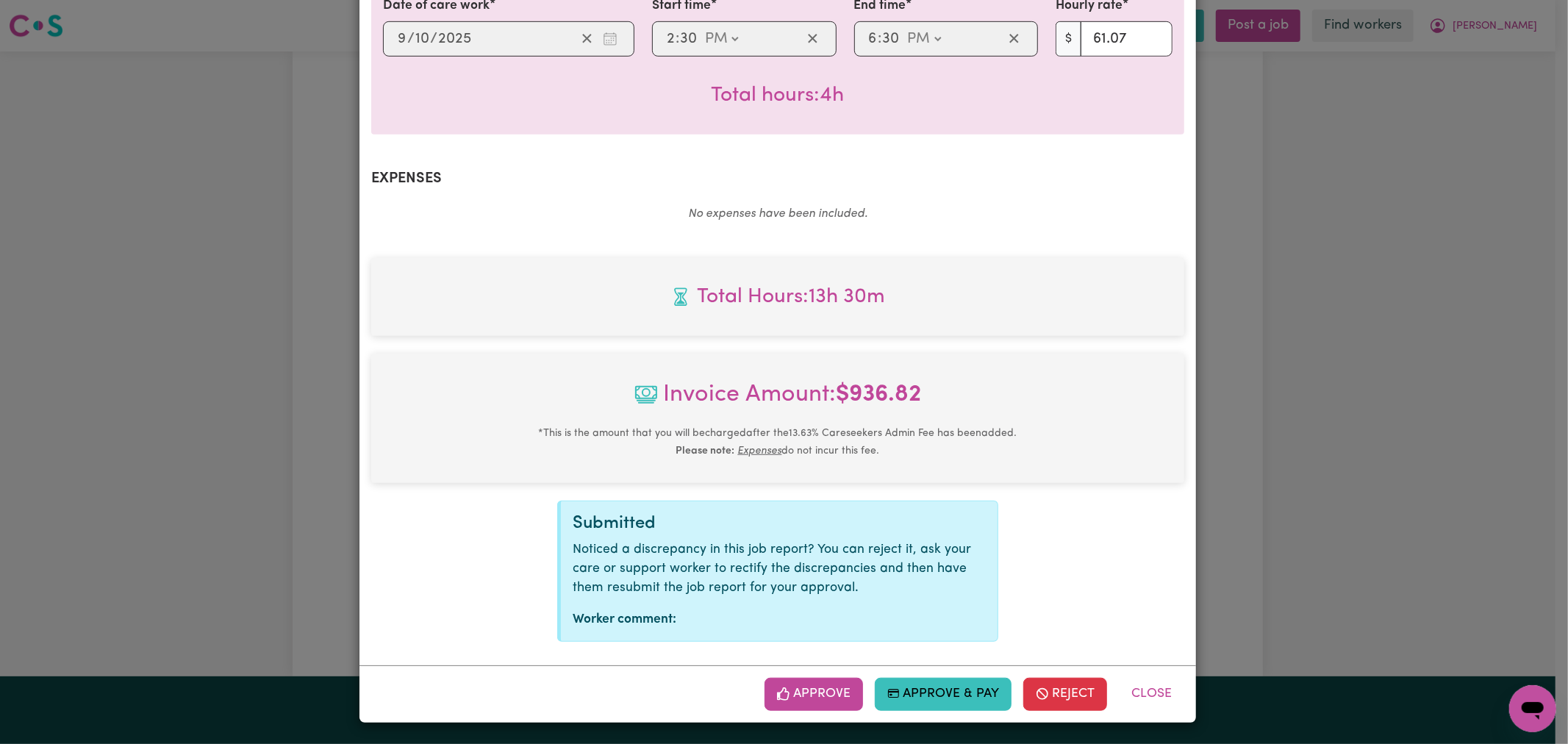
click at [814, 692] on button "Approve" at bounding box center [814, 694] width 99 height 33
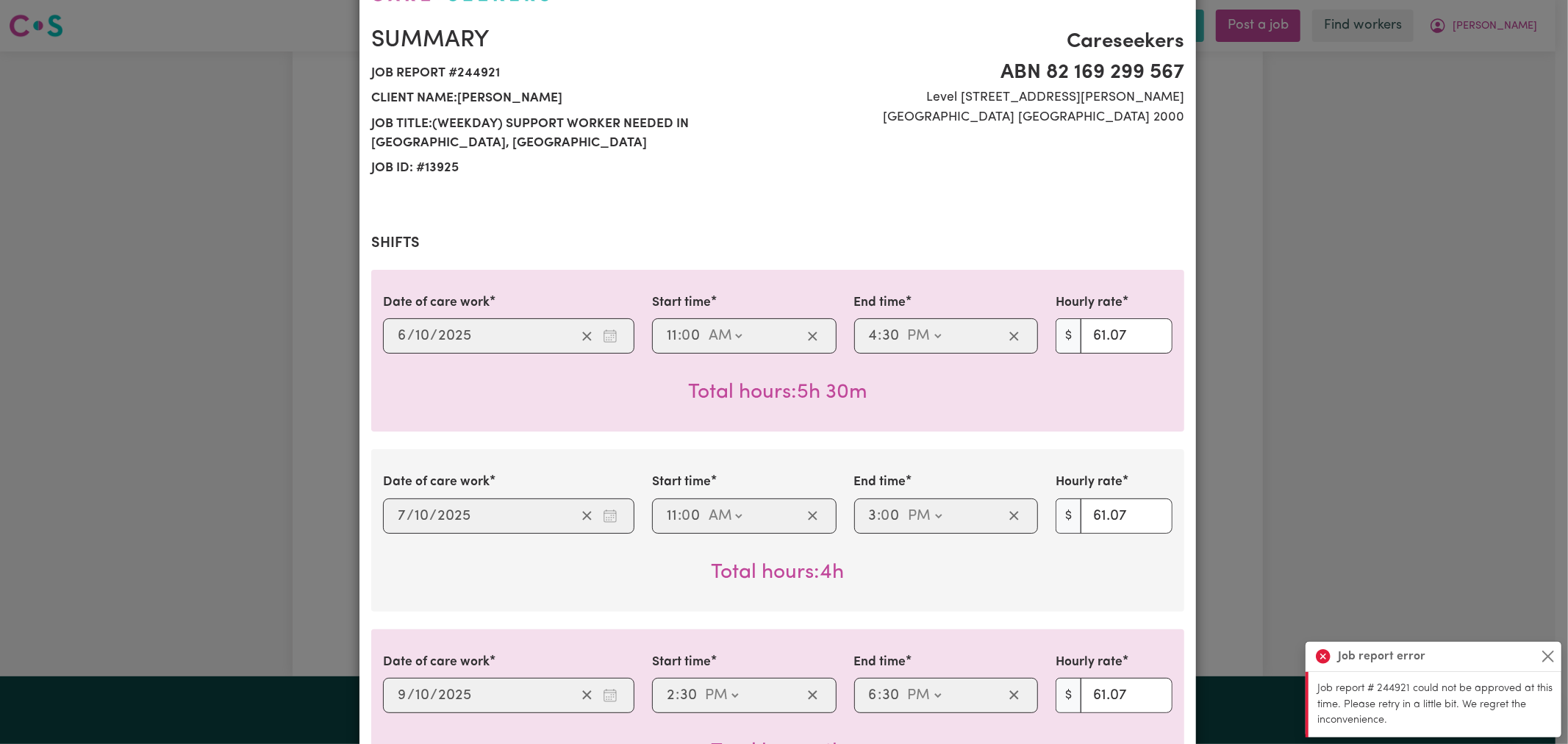
scroll to position [0, 0]
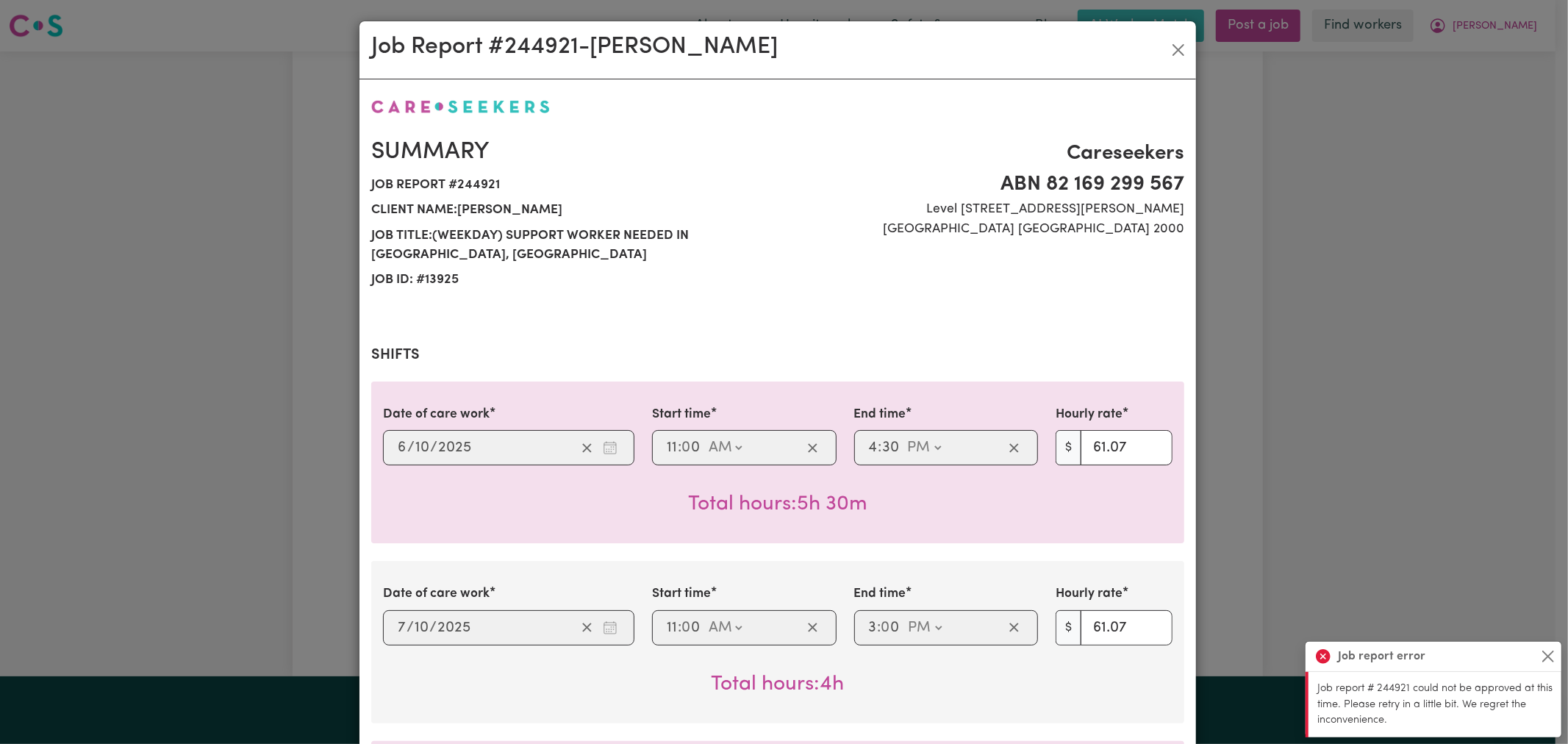
click at [1186, 47] on div "Job Report # 244921 - [PERSON_NAME]" at bounding box center [777, 50] width 837 height 58
click at [1175, 47] on button "Close" at bounding box center [1178, 49] width 23 height 23
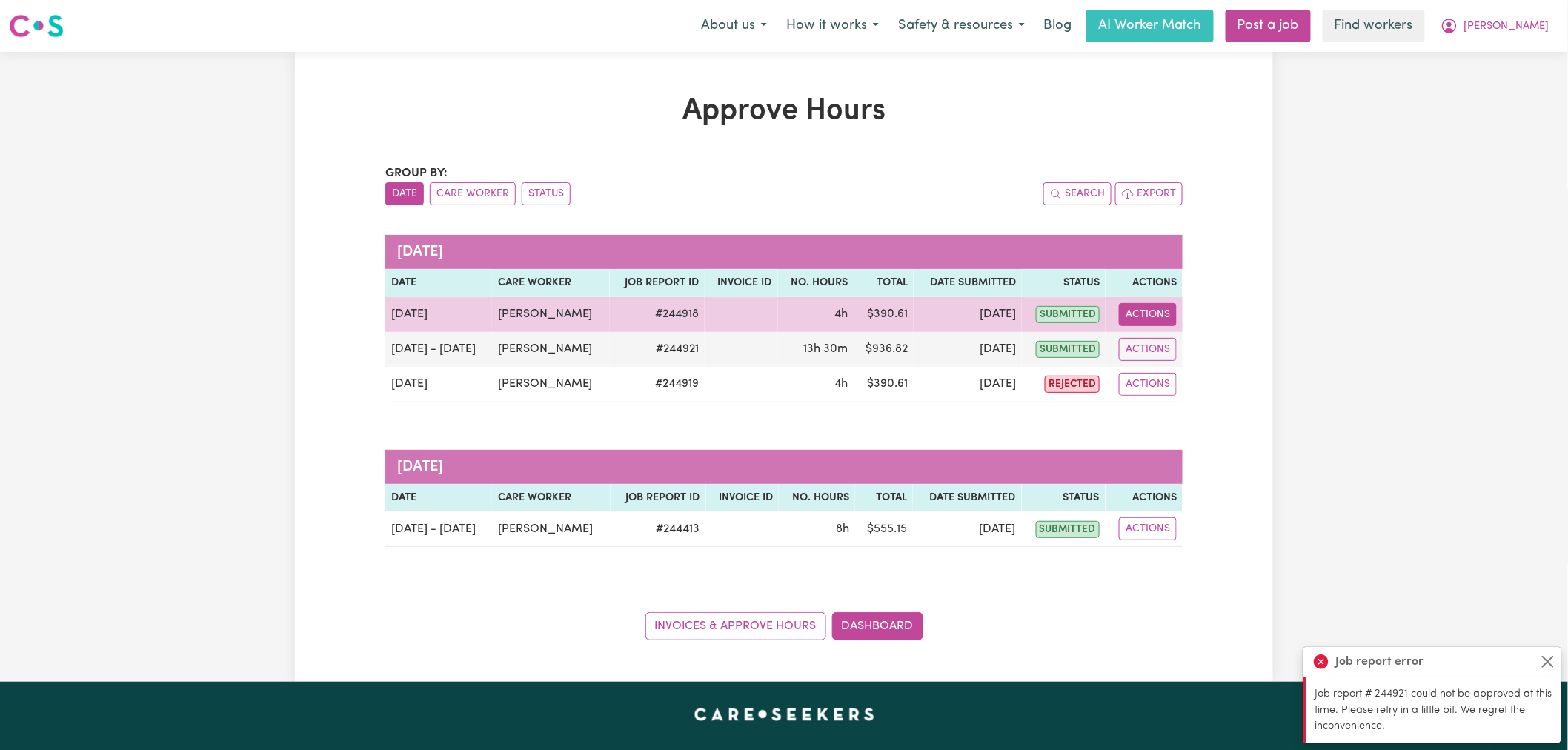
click at [1139, 312] on button "Actions" at bounding box center [1147, 314] width 57 height 23
click at [1170, 361] on link "View Job Report" at bounding box center [1185, 350] width 127 height 30
select select "pm"
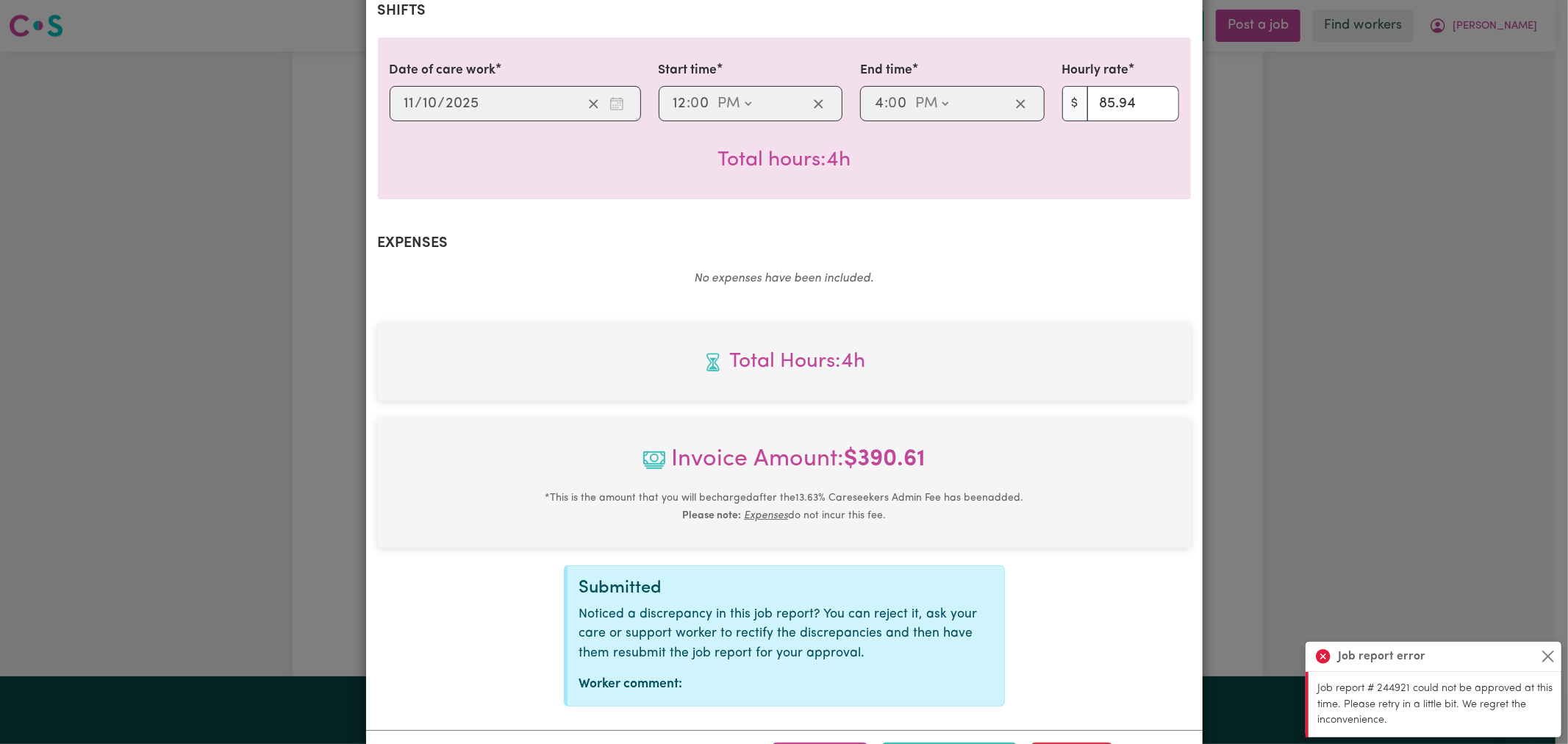
scroll to position [408, 0]
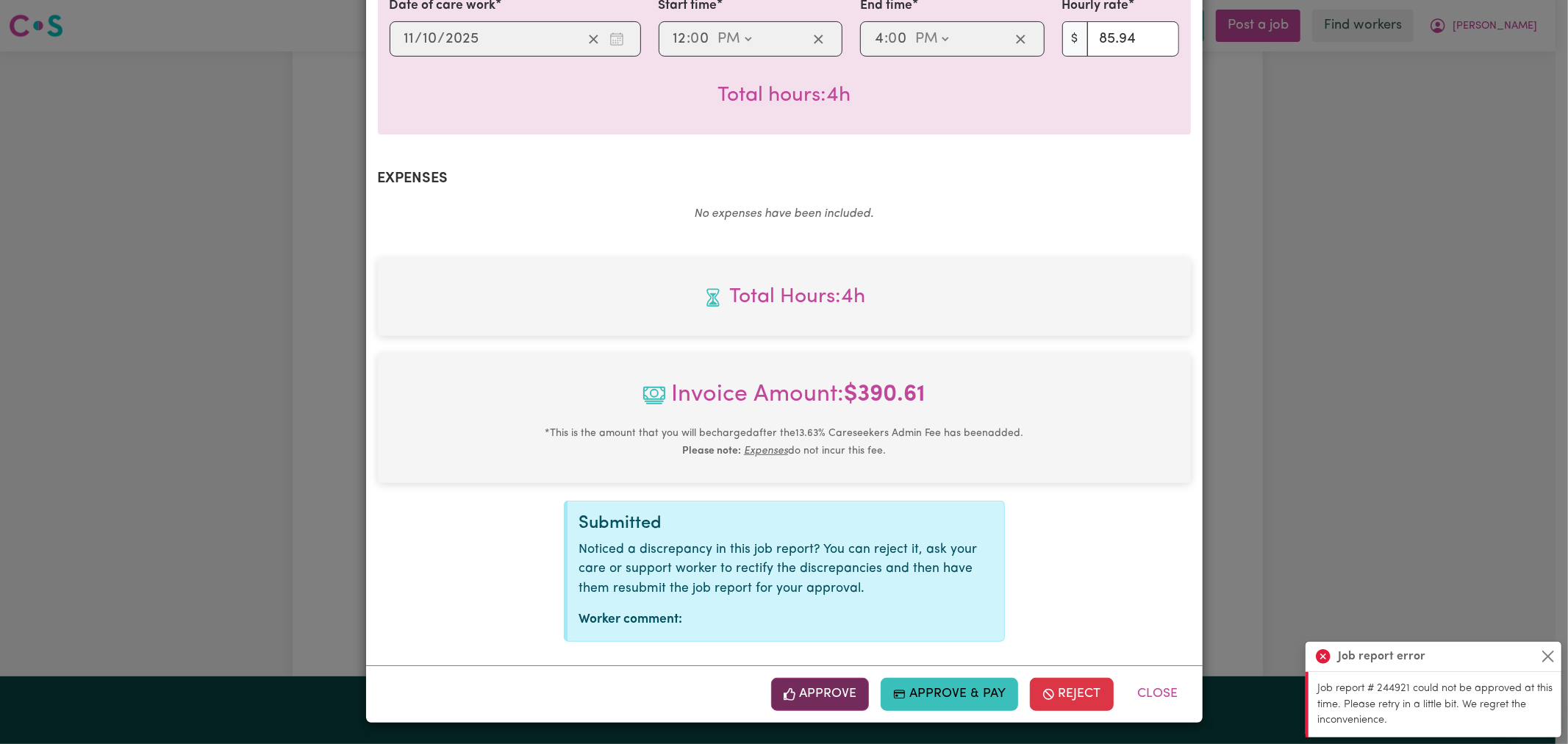
click at [833, 687] on button "Approve" at bounding box center [821, 694] width 99 height 33
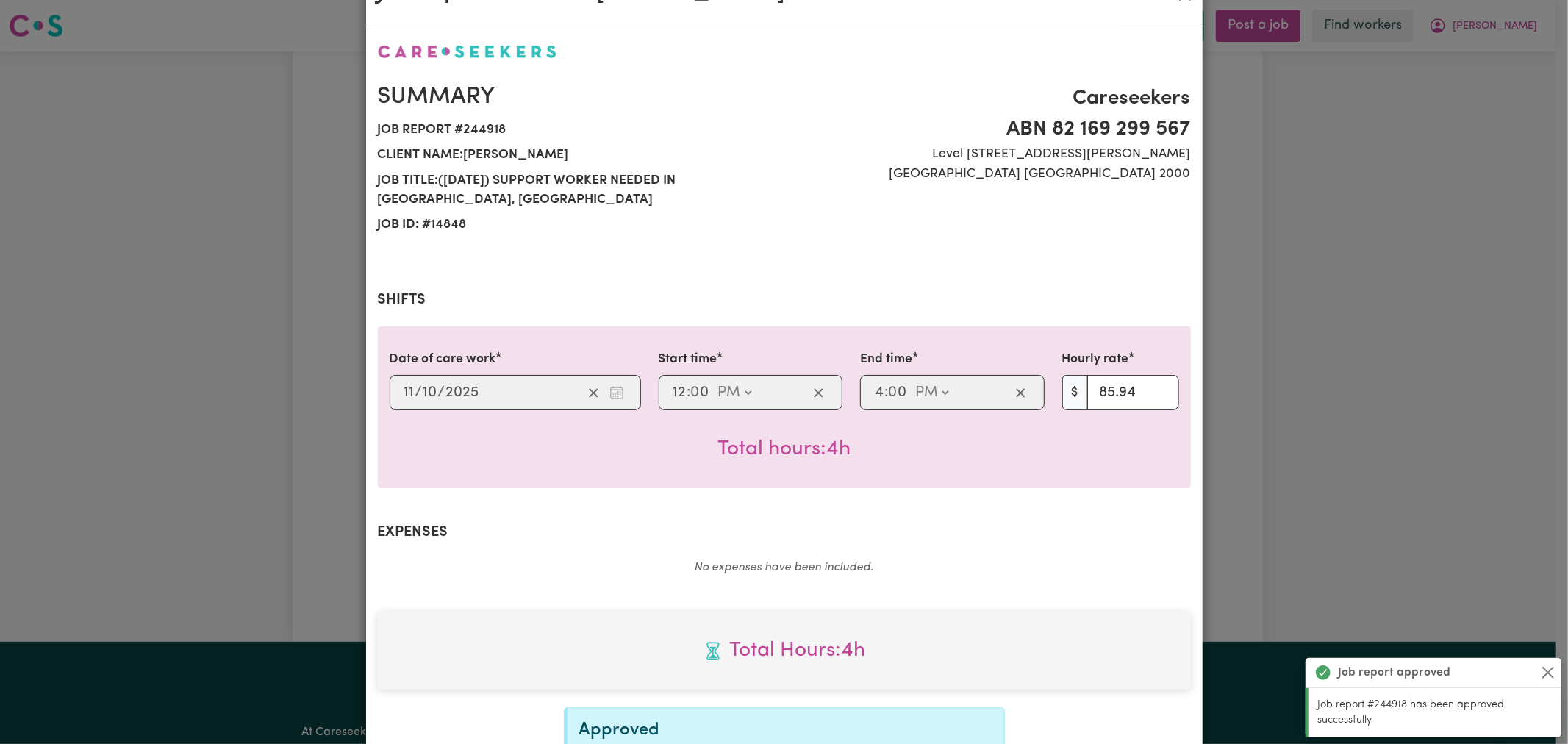
scroll to position [0, 0]
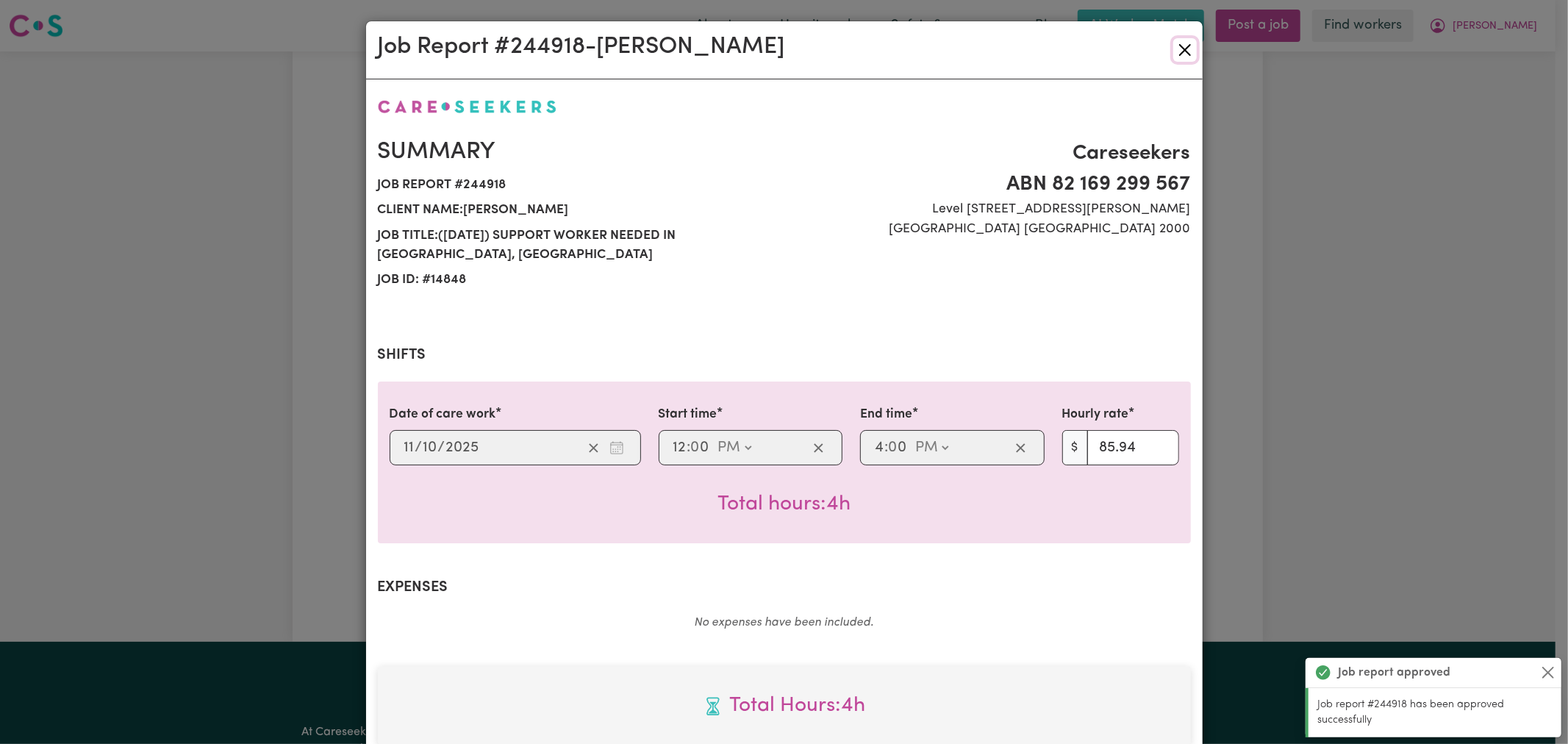
click at [1182, 45] on button "Close" at bounding box center [1185, 49] width 23 height 23
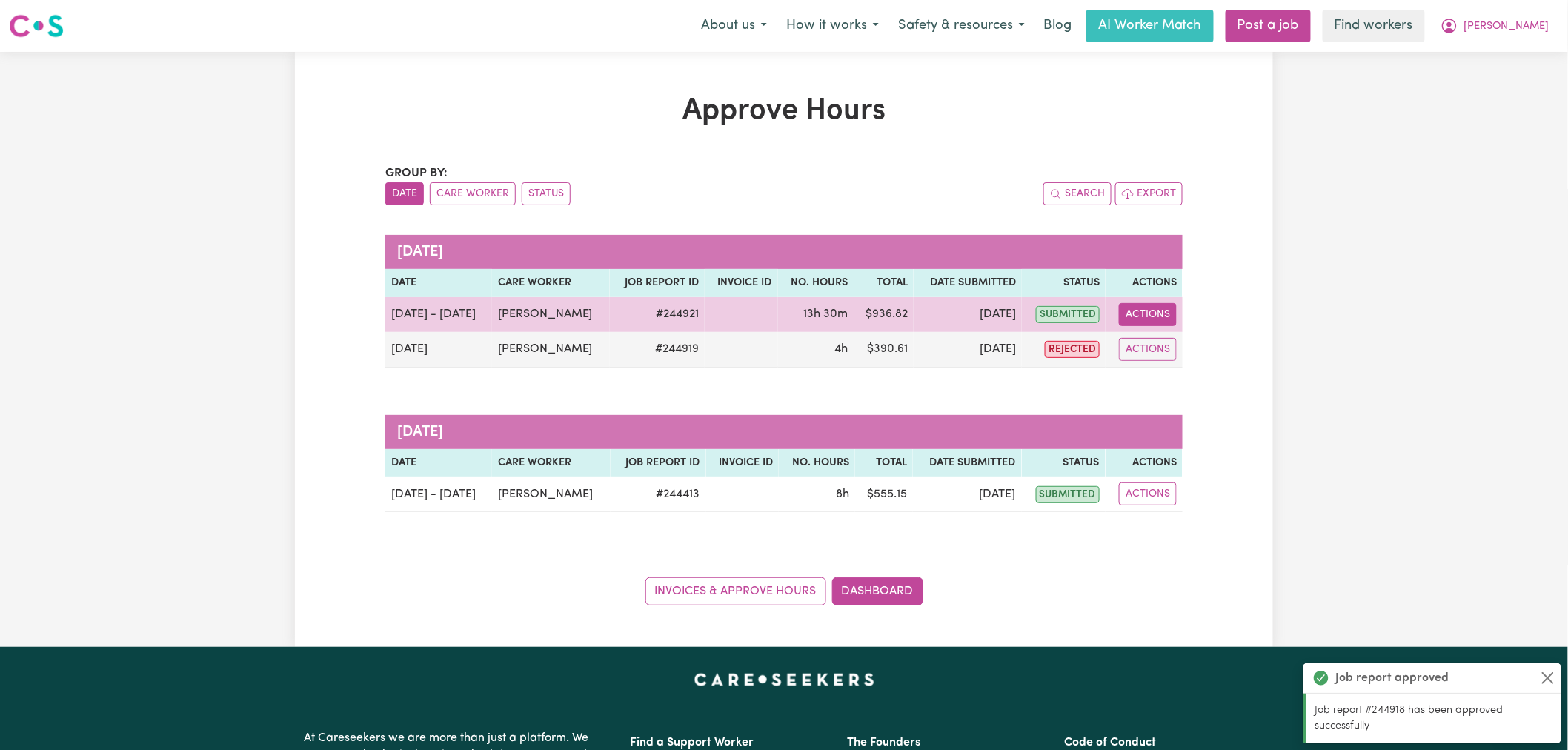
click at [1143, 314] on button "Actions" at bounding box center [1147, 314] width 57 height 23
click at [1151, 358] on link "View Job Report" at bounding box center [1185, 350] width 127 height 30
select select "pm"
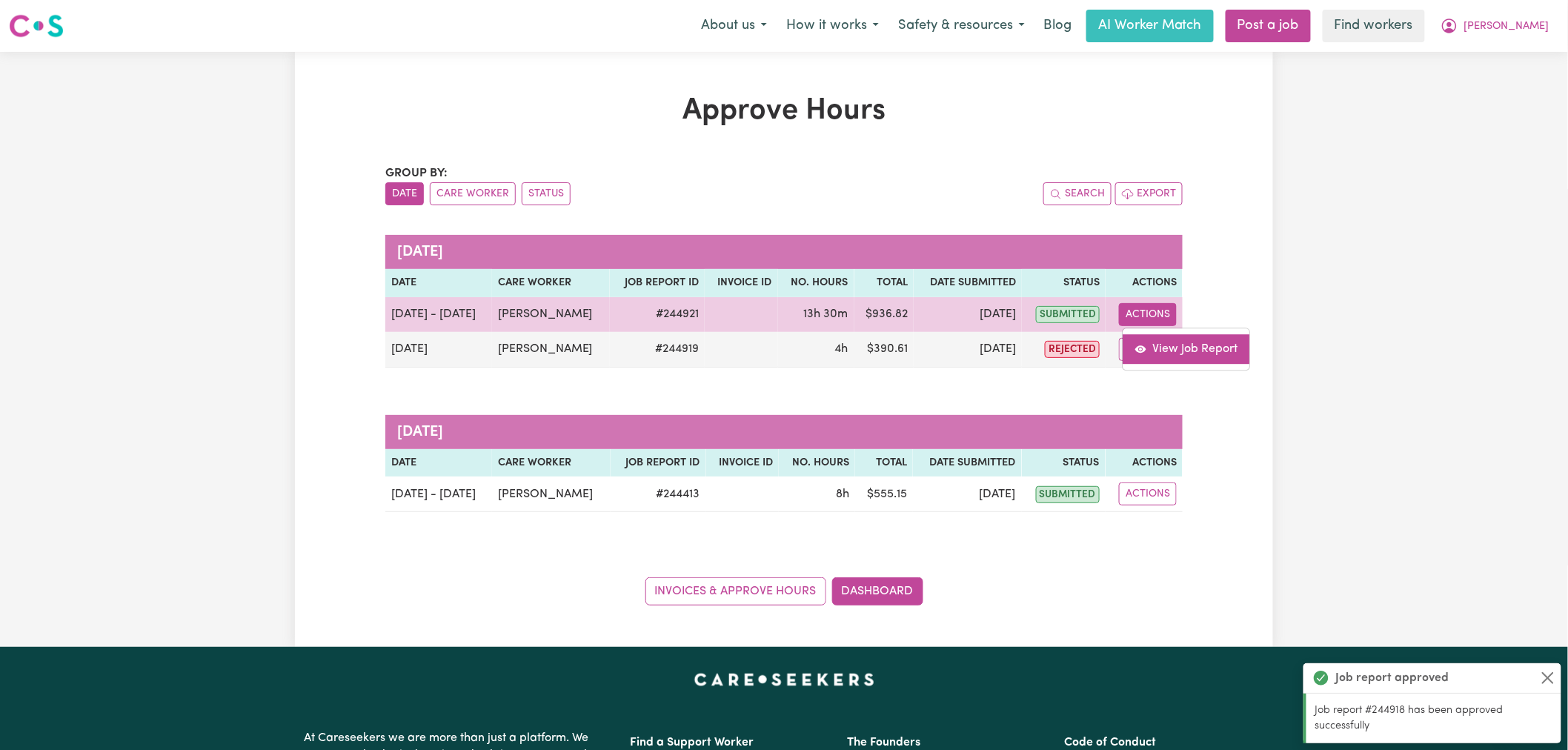
select select "pm"
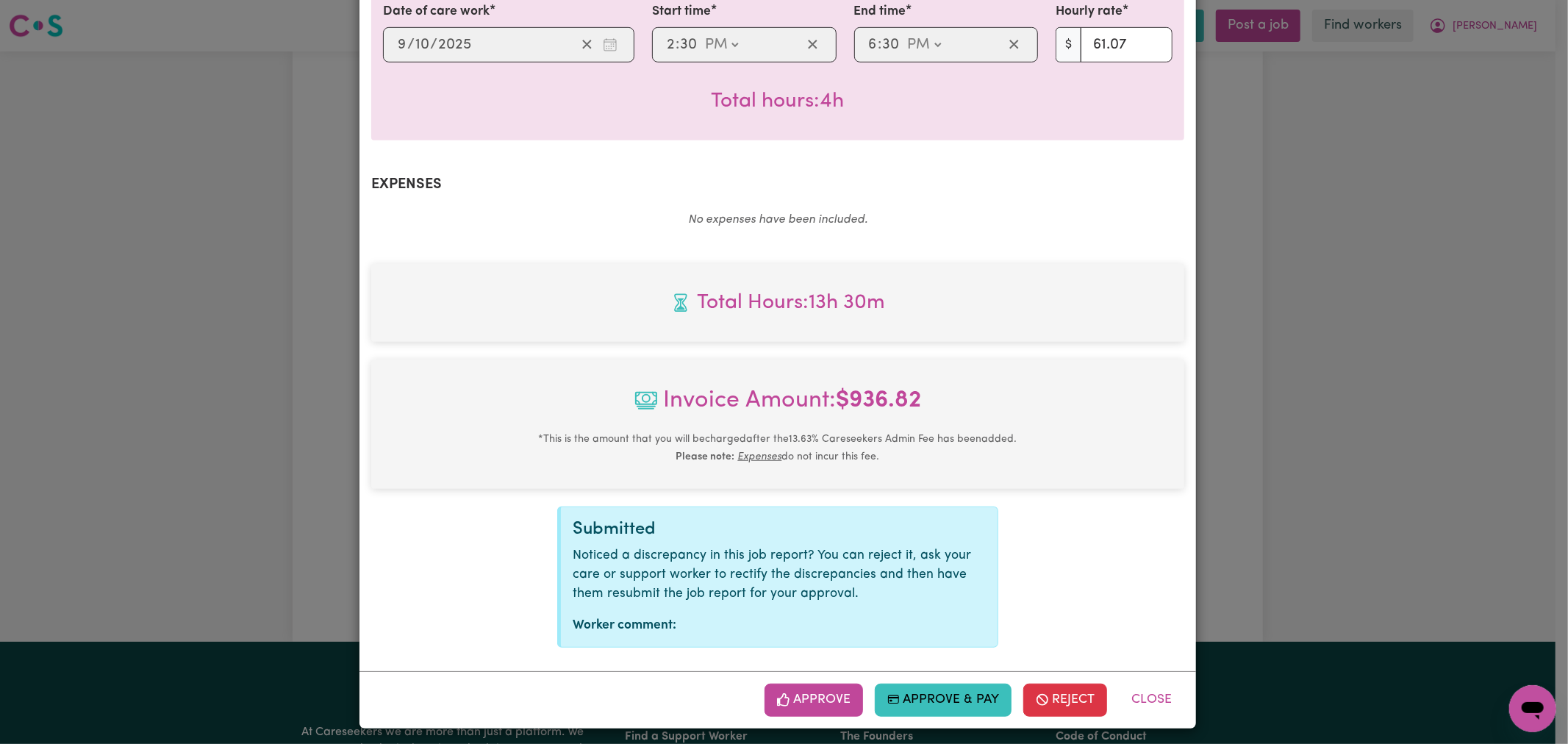
scroll to position [768, 0]
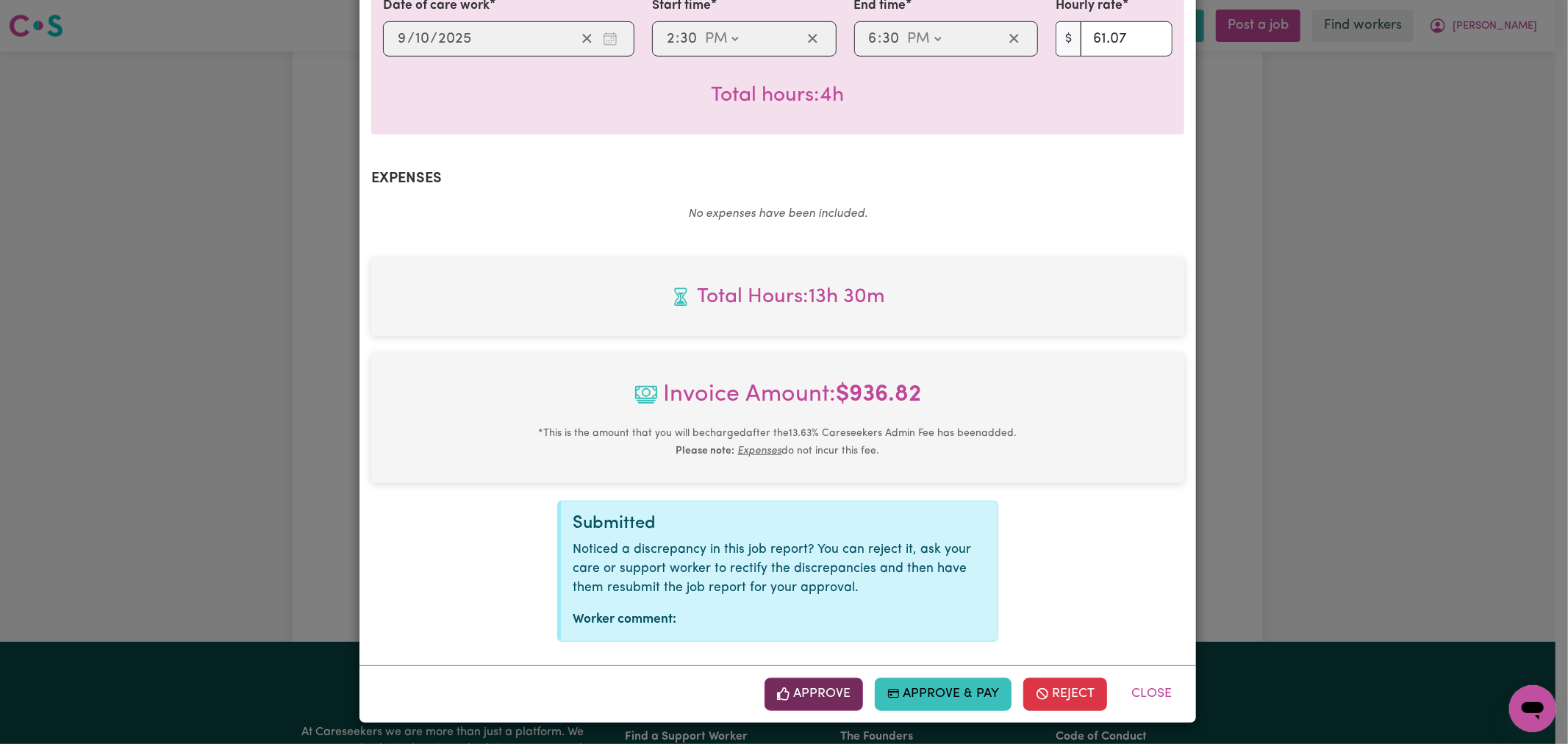
click at [800, 693] on button "Approve" at bounding box center [814, 694] width 99 height 33
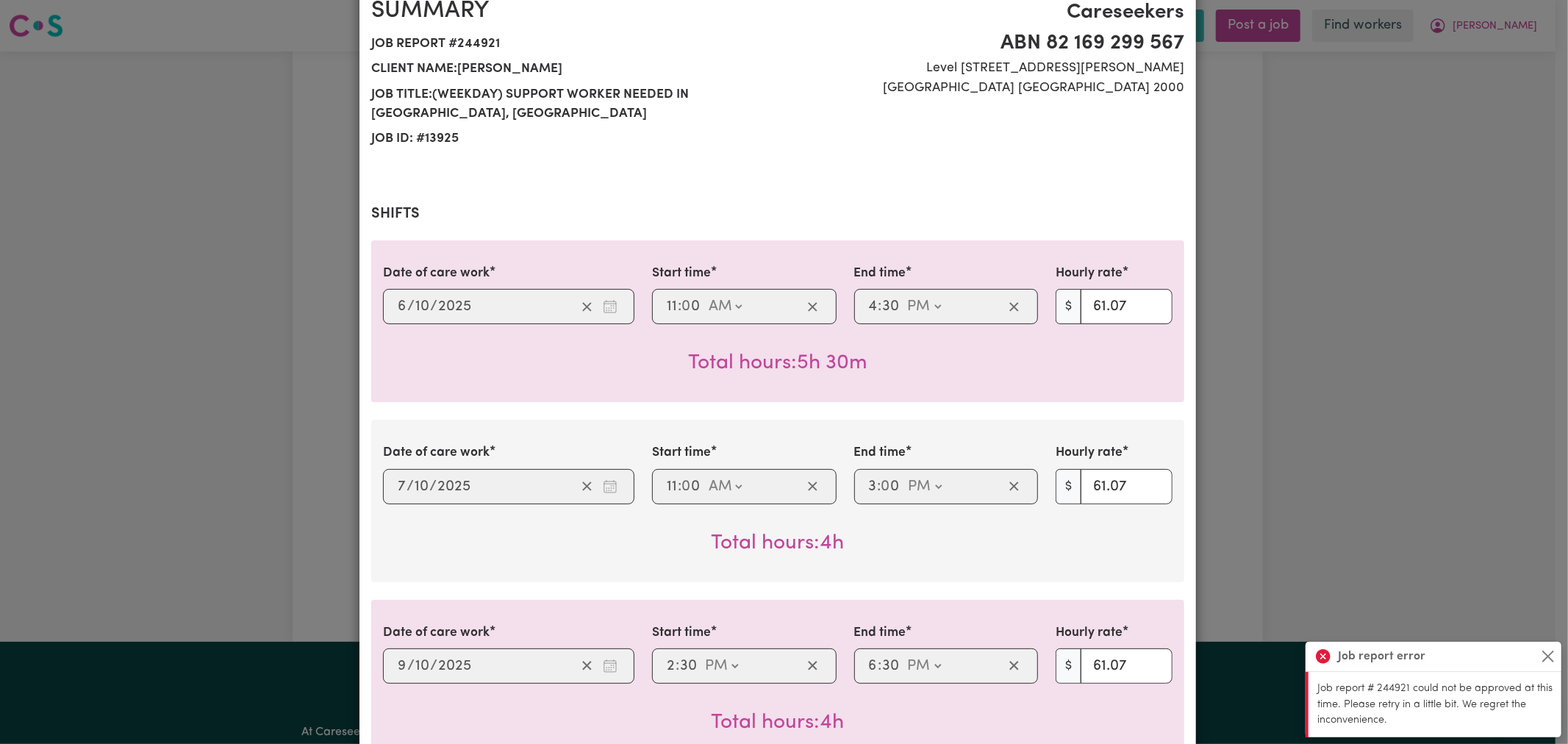
scroll to position [0, 0]
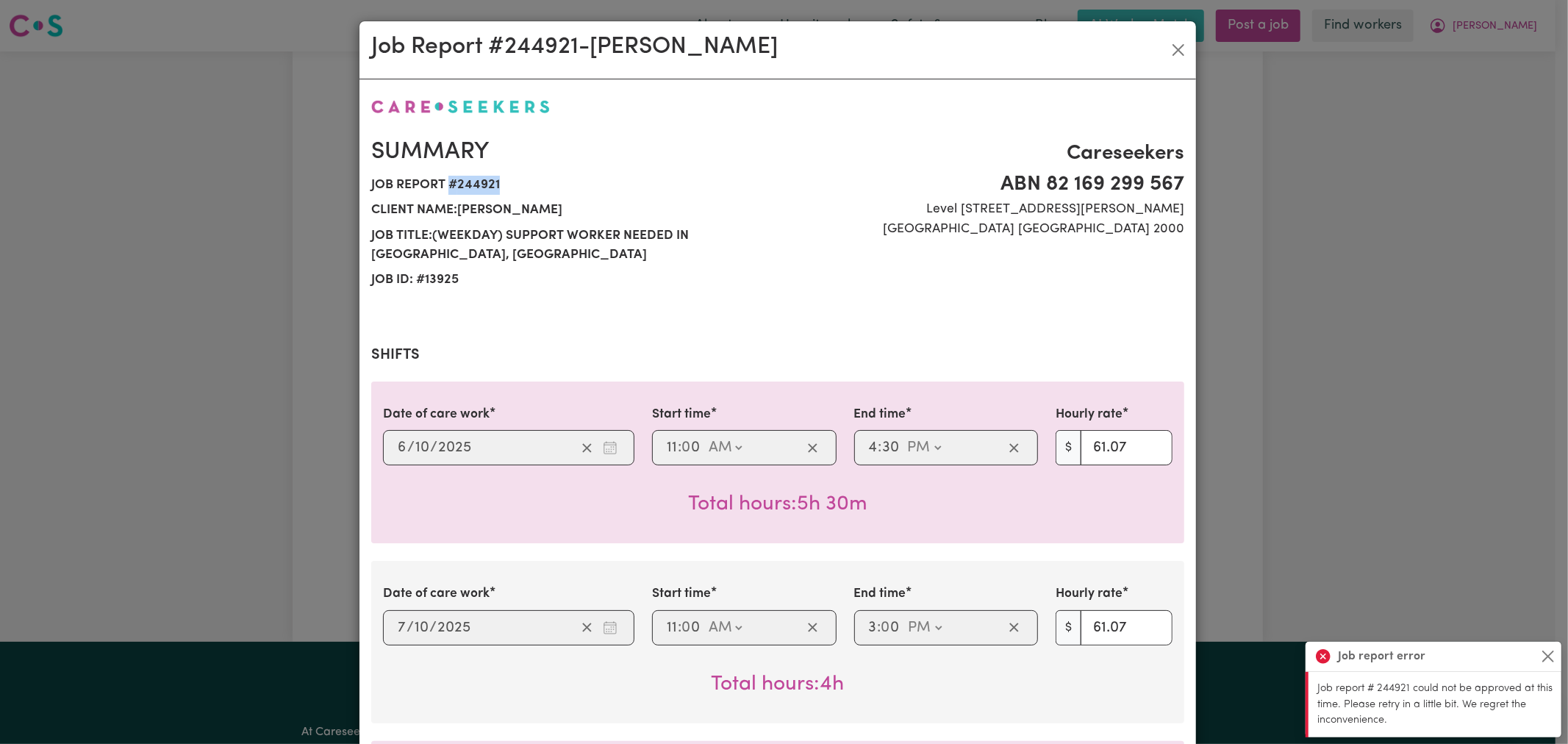
drag, startPoint x: 498, startPoint y: 182, endPoint x: 443, endPoint y: 182, distance: 55.0
click at [443, 182] on span "Job report # 244921" at bounding box center [570, 185] width 397 height 25
copy span "# 244921"
click at [1174, 45] on button "Close" at bounding box center [1178, 49] width 23 height 23
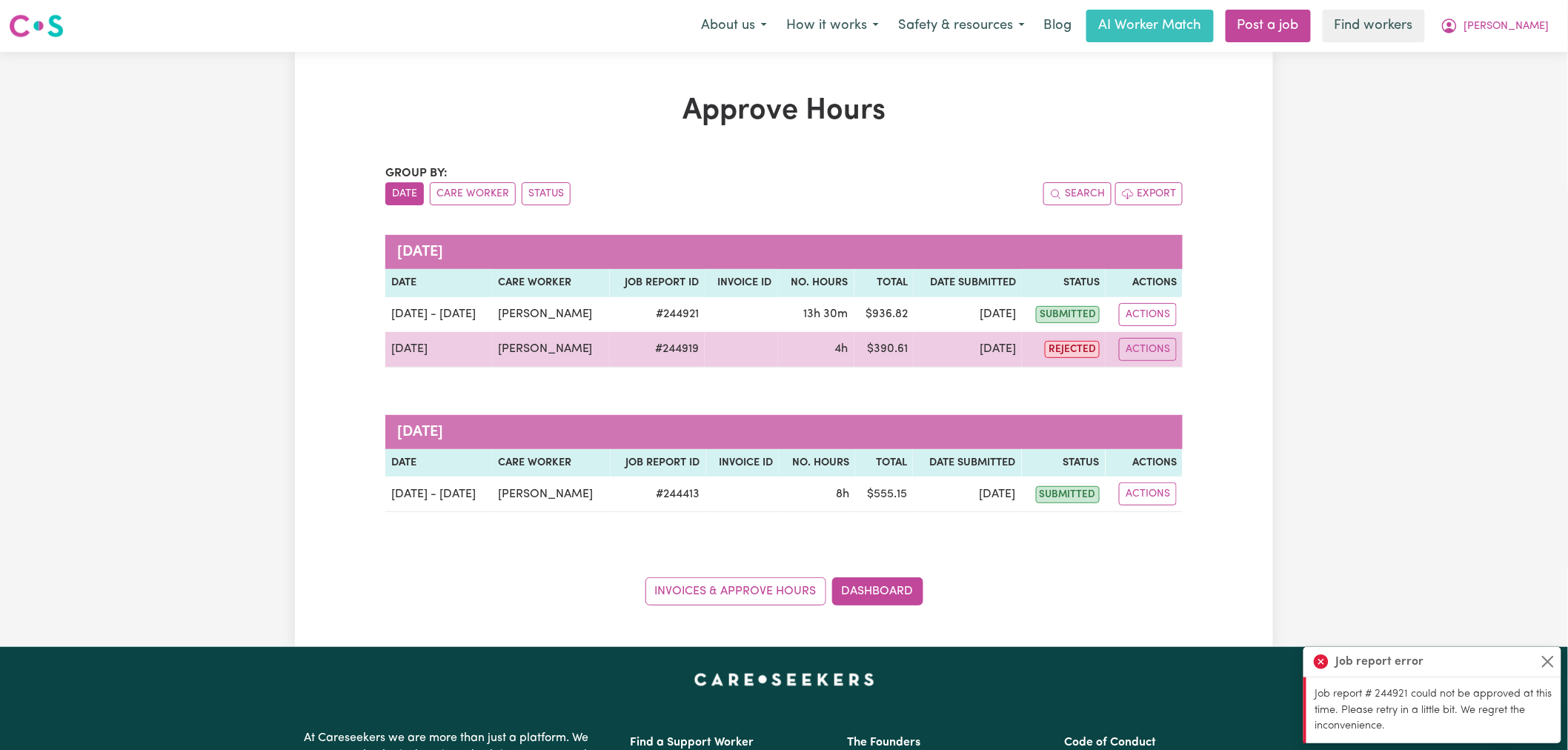
click at [666, 367] on td "# 244919" at bounding box center [657, 350] width 95 height 36
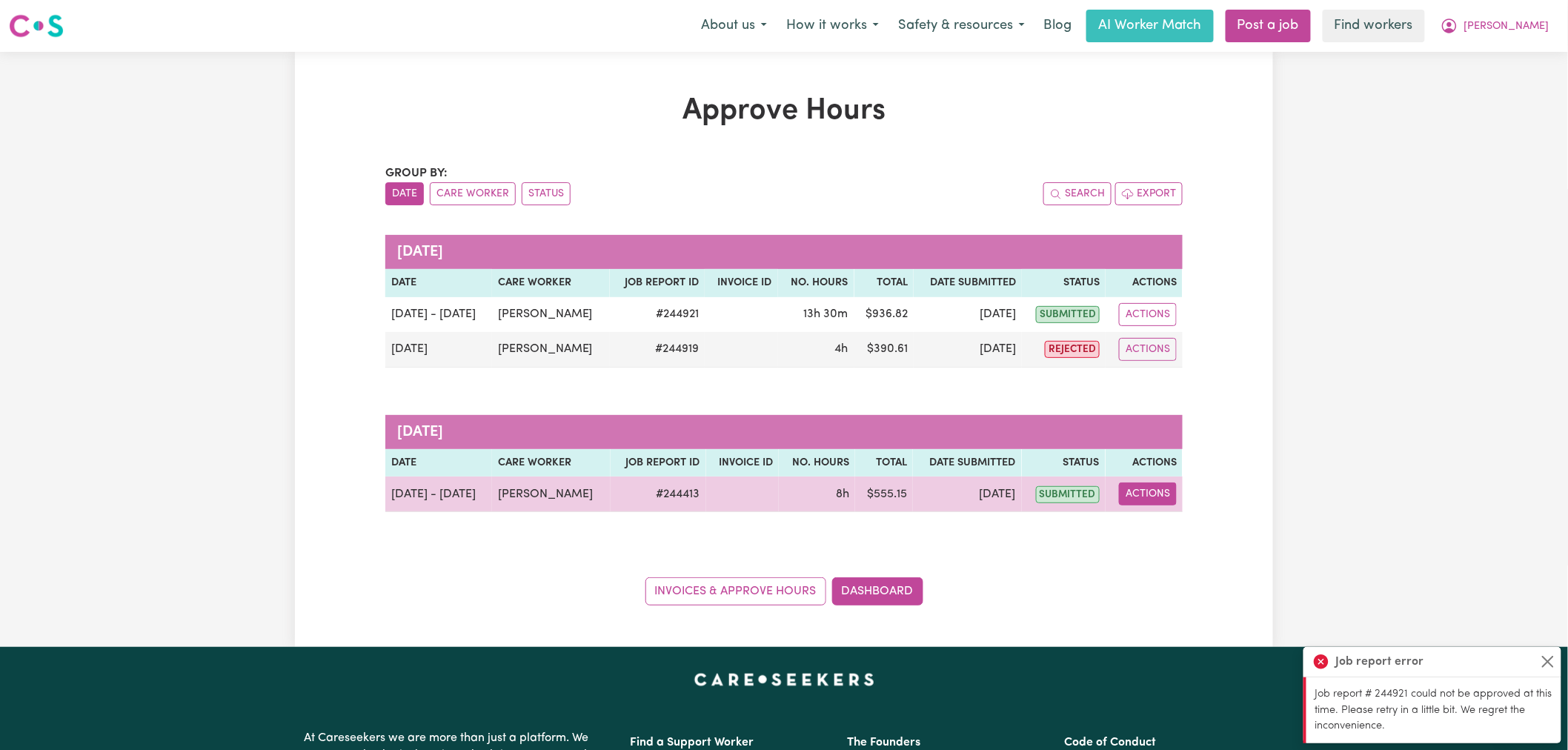
click at [1131, 499] on button "Actions" at bounding box center [1147, 493] width 57 height 23
click at [1174, 537] on link "View Job Report" at bounding box center [1184, 529] width 127 height 30
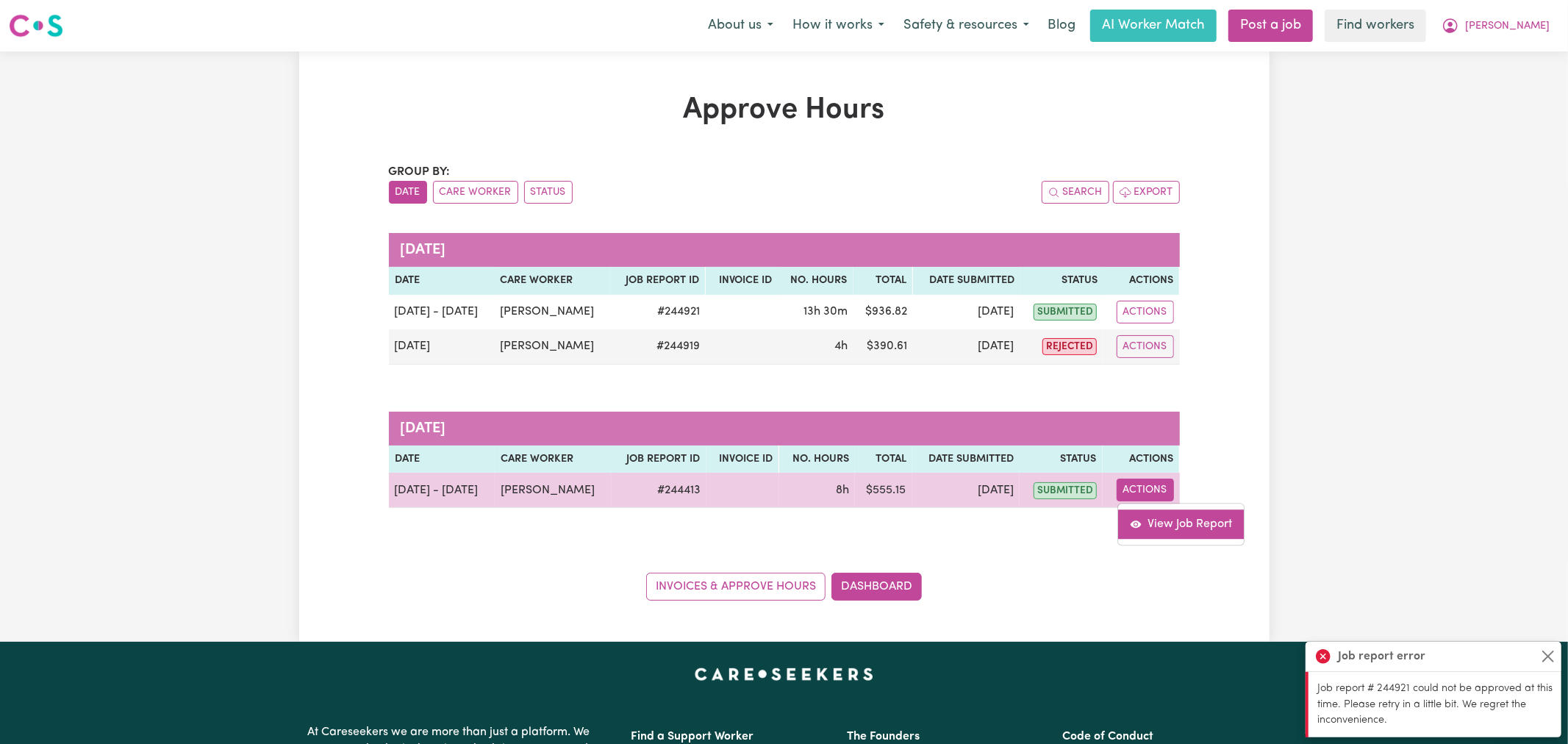
select select "pm"
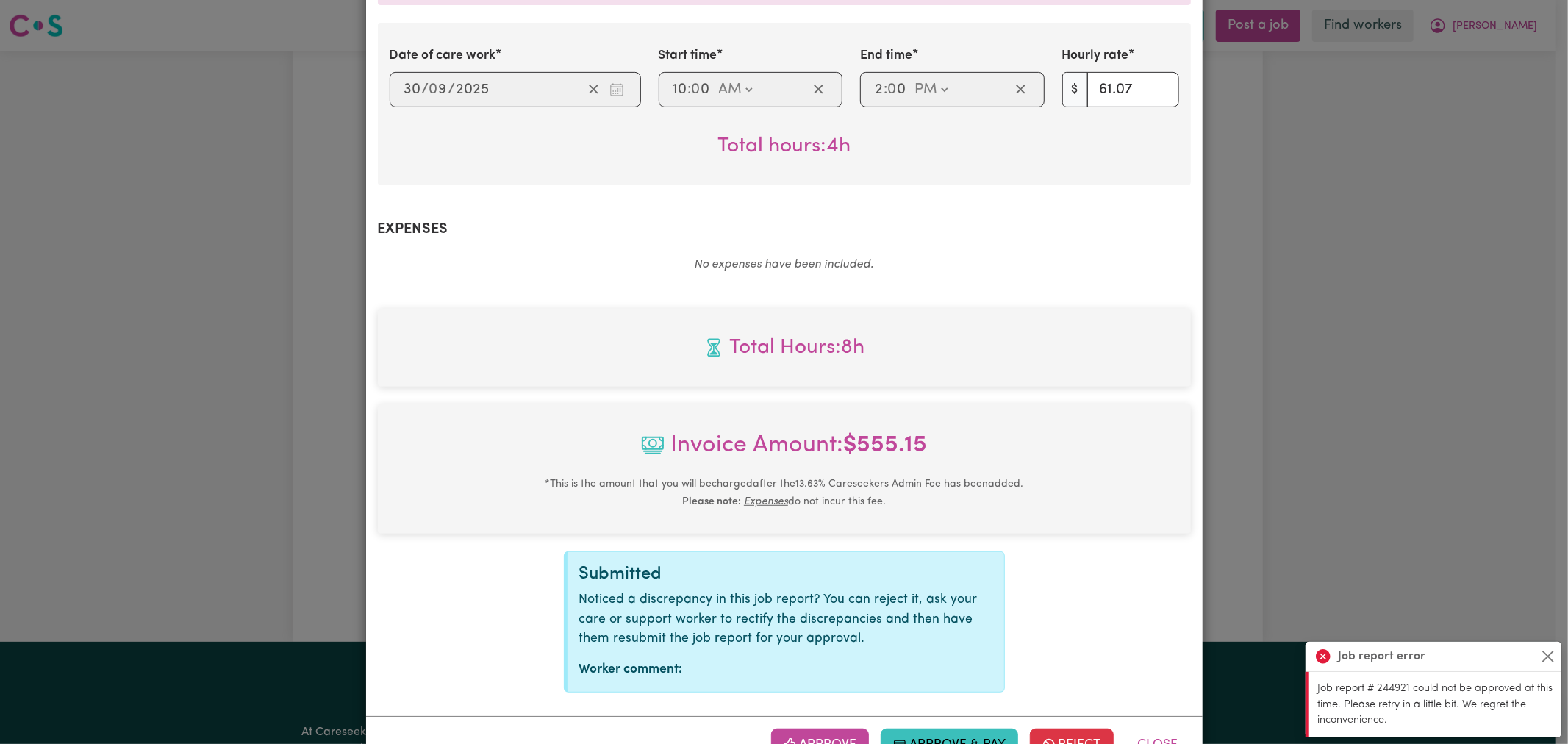
scroll to position [588, 0]
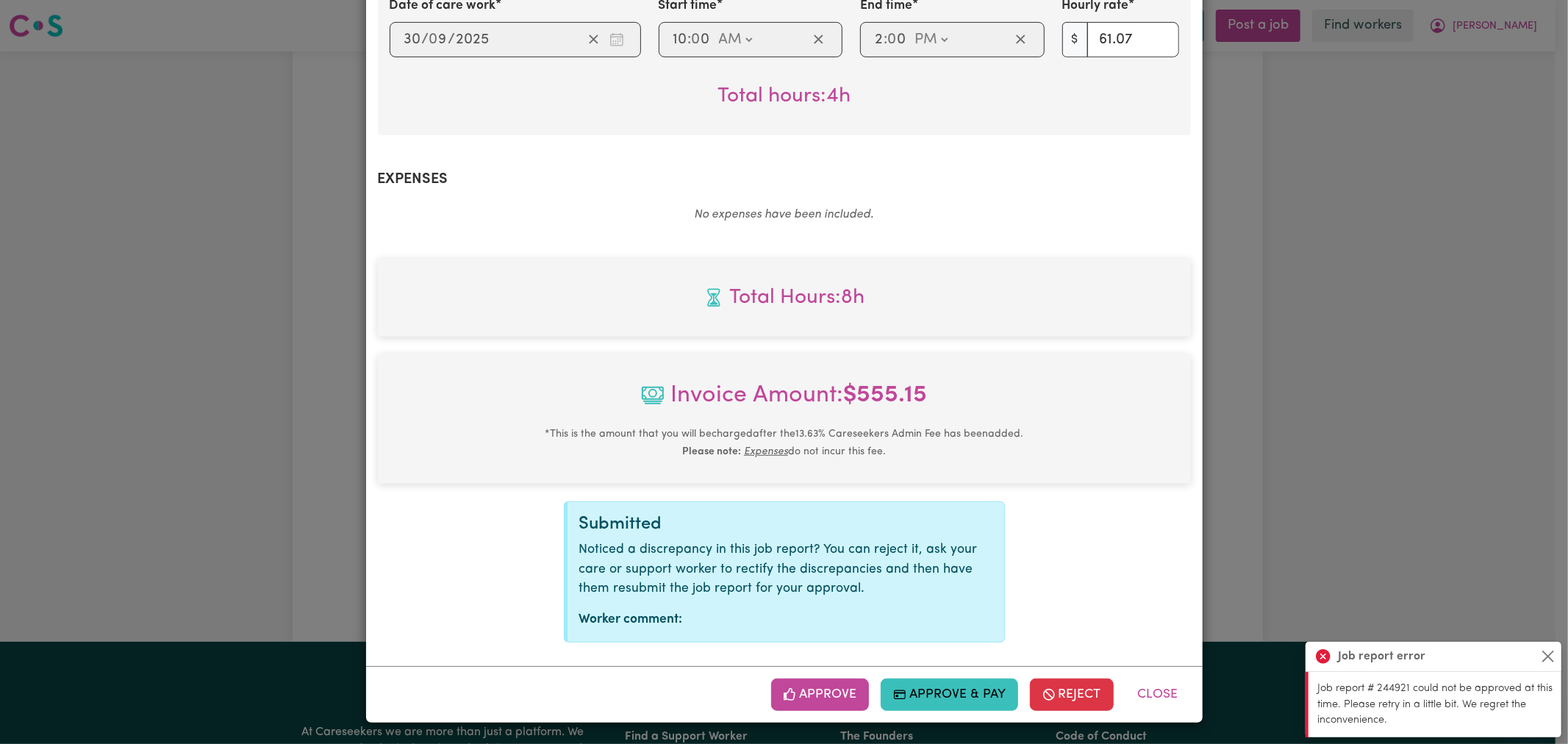
click at [799, 689] on button "Approve" at bounding box center [821, 695] width 99 height 33
click at [802, 688] on button "Approve" at bounding box center [821, 695] width 99 height 33
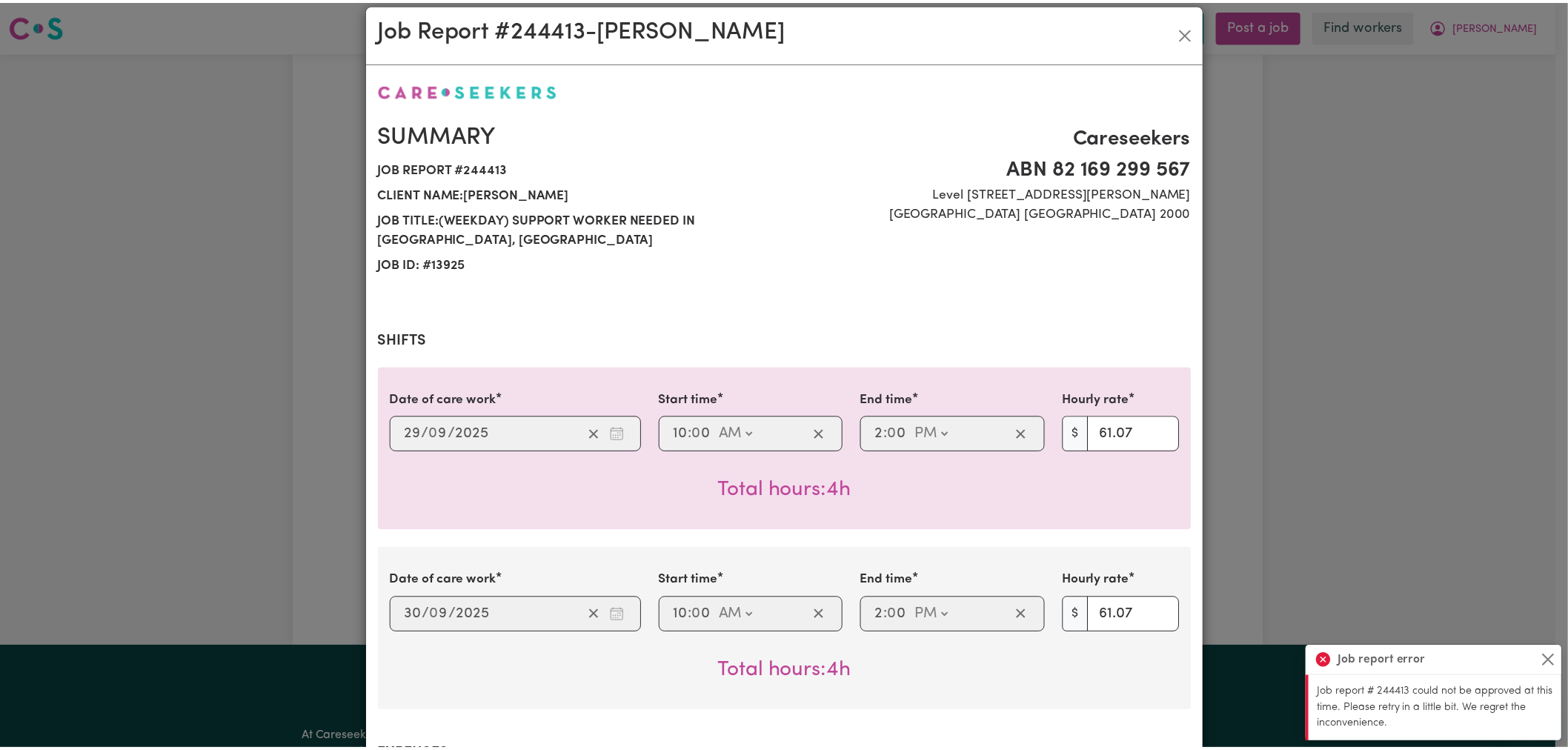
scroll to position [0, 0]
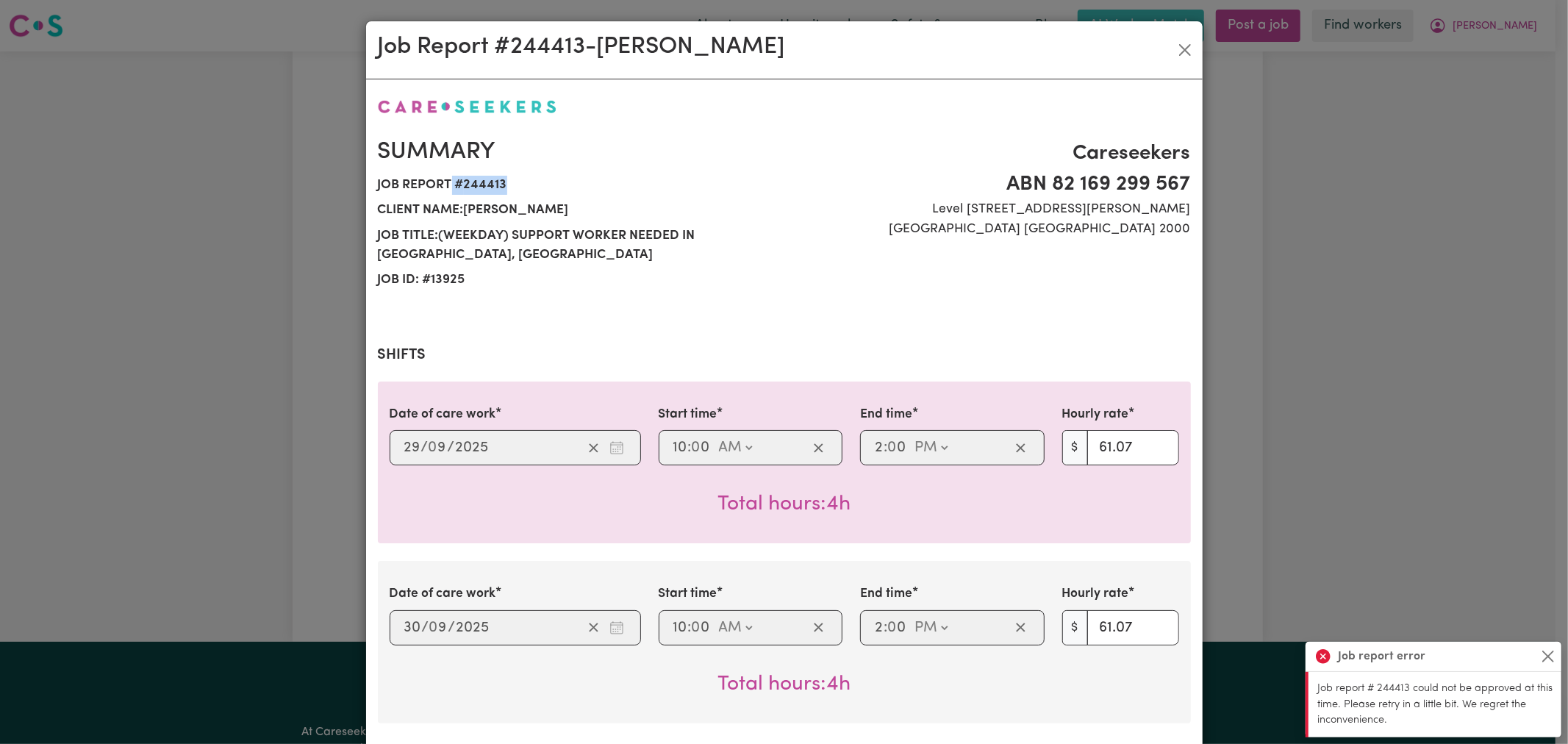
drag, startPoint x: 510, startPoint y: 188, endPoint x: 446, endPoint y: 188, distance: 64.0
click at [446, 188] on span "Job report # 244413" at bounding box center [576, 185] width 397 height 25
copy span "# 244413"
drag, startPoint x: 1181, startPoint y: 49, endPoint x: 1202, endPoint y: 43, distance: 21.8
click at [1181, 49] on button "Close" at bounding box center [1185, 49] width 23 height 23
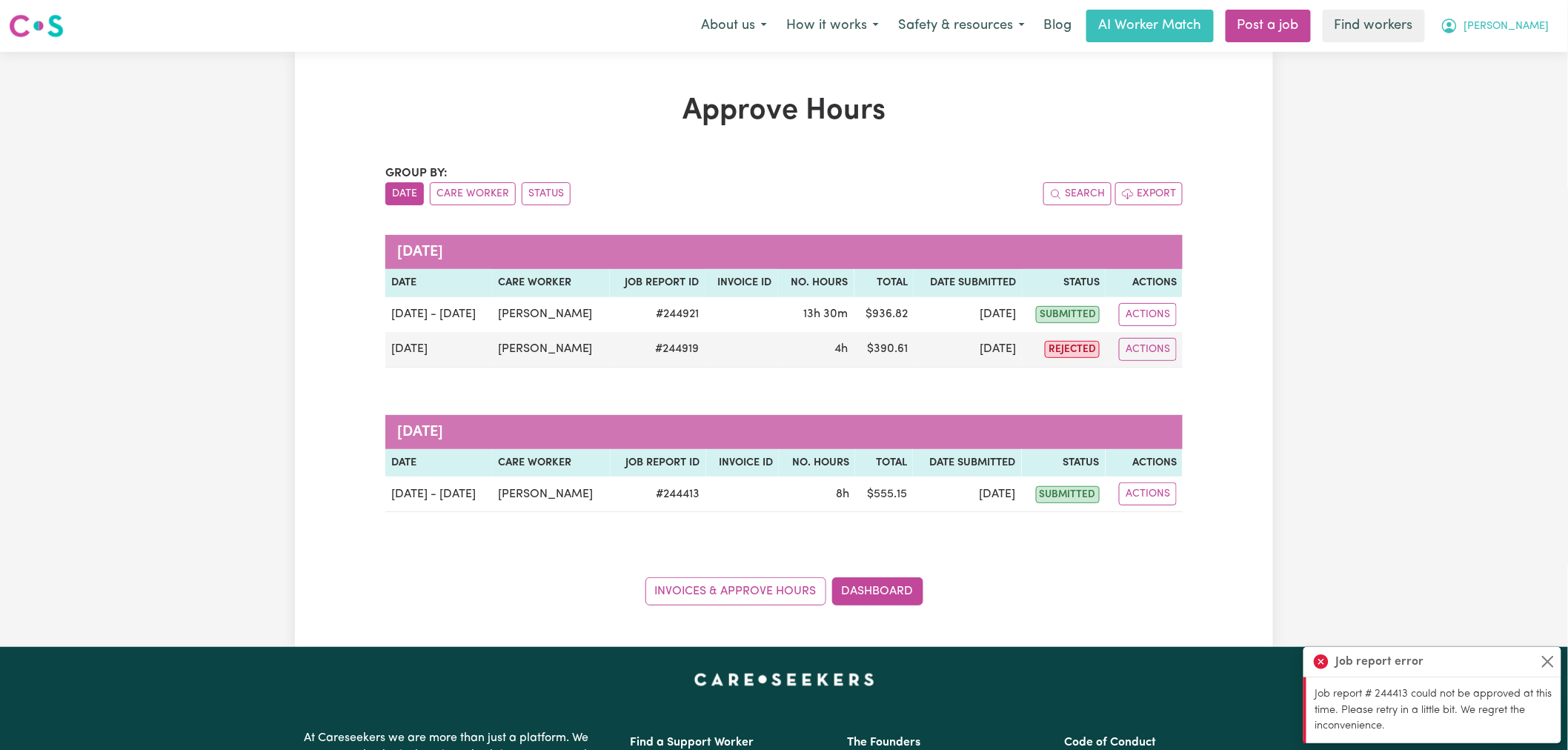
click at [1530, 25] on span "[PERSON_NAME]" at bounding box center [1507, 26] width 86 height 16
click at [1529, 44] on link "My Dashboard" at bounding box center [1499, 58] width 118 height 28
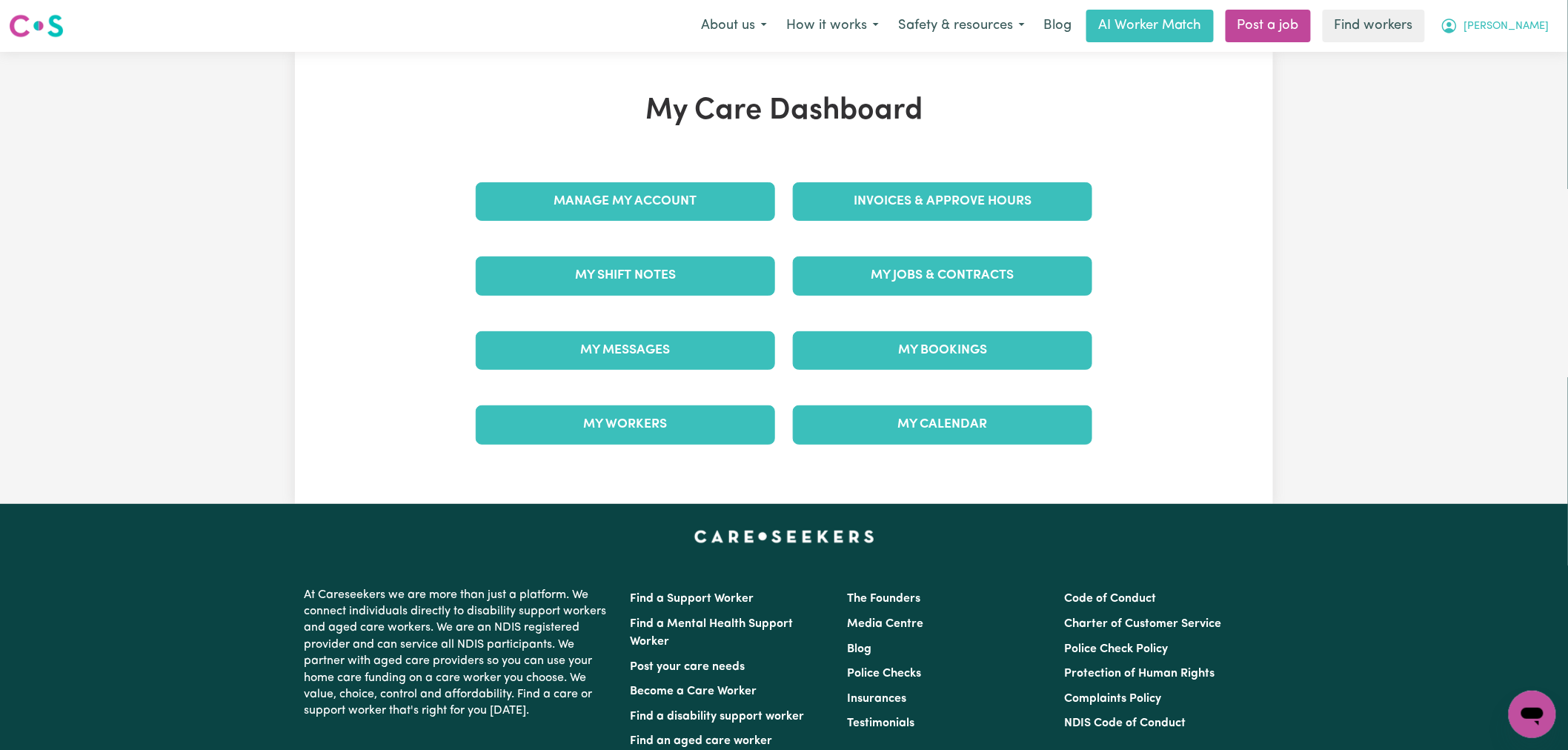
click at [1528, 26] on span "[PERSON_NAME]" at bounding box center [1507, 26] width 86 height 16
click at [1505, 89] on link "Logout" at bounding box center [1499, 86] width 118 height 28
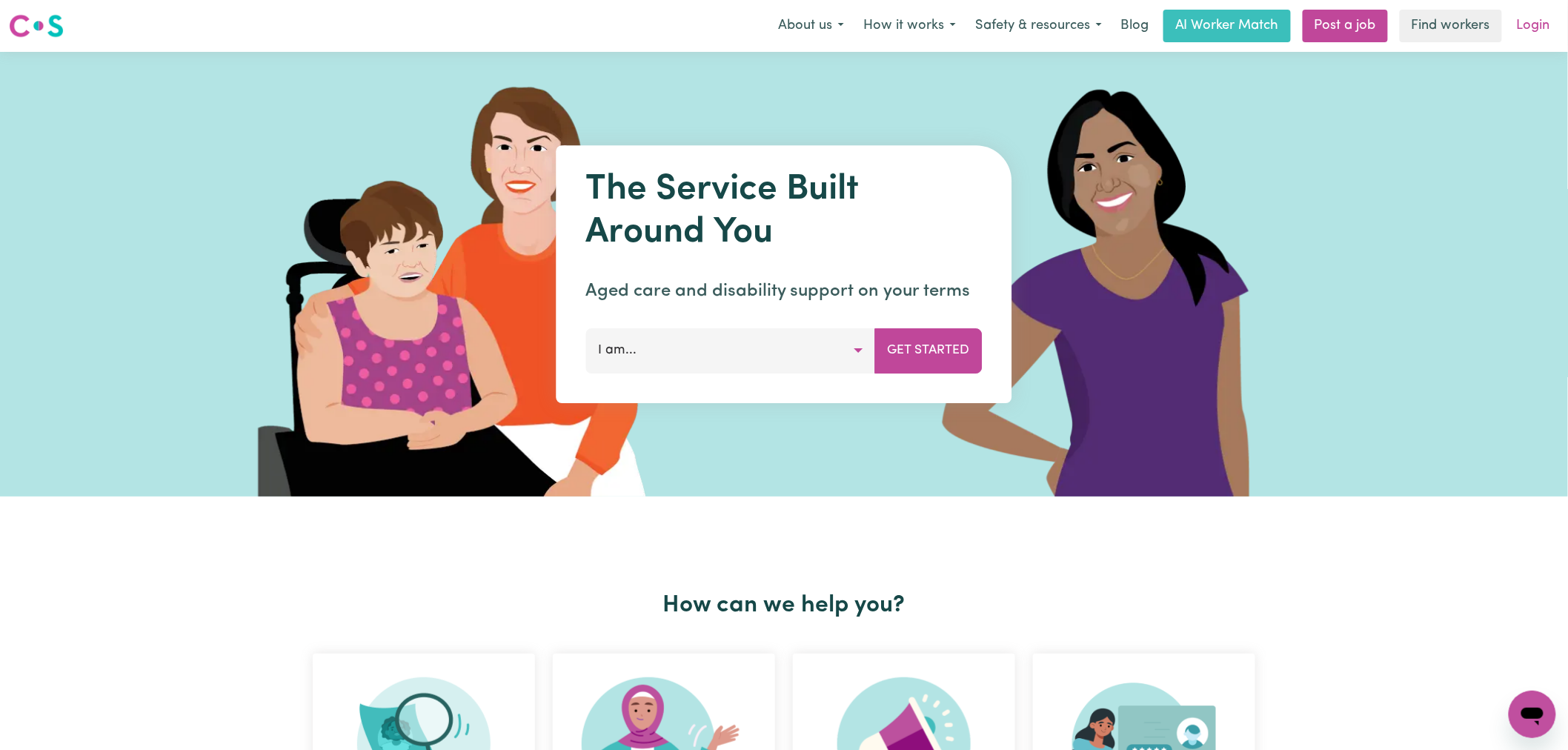
click at [1540, 32] on link "Login" at bounding box center [1533, 25] width 51 height 33
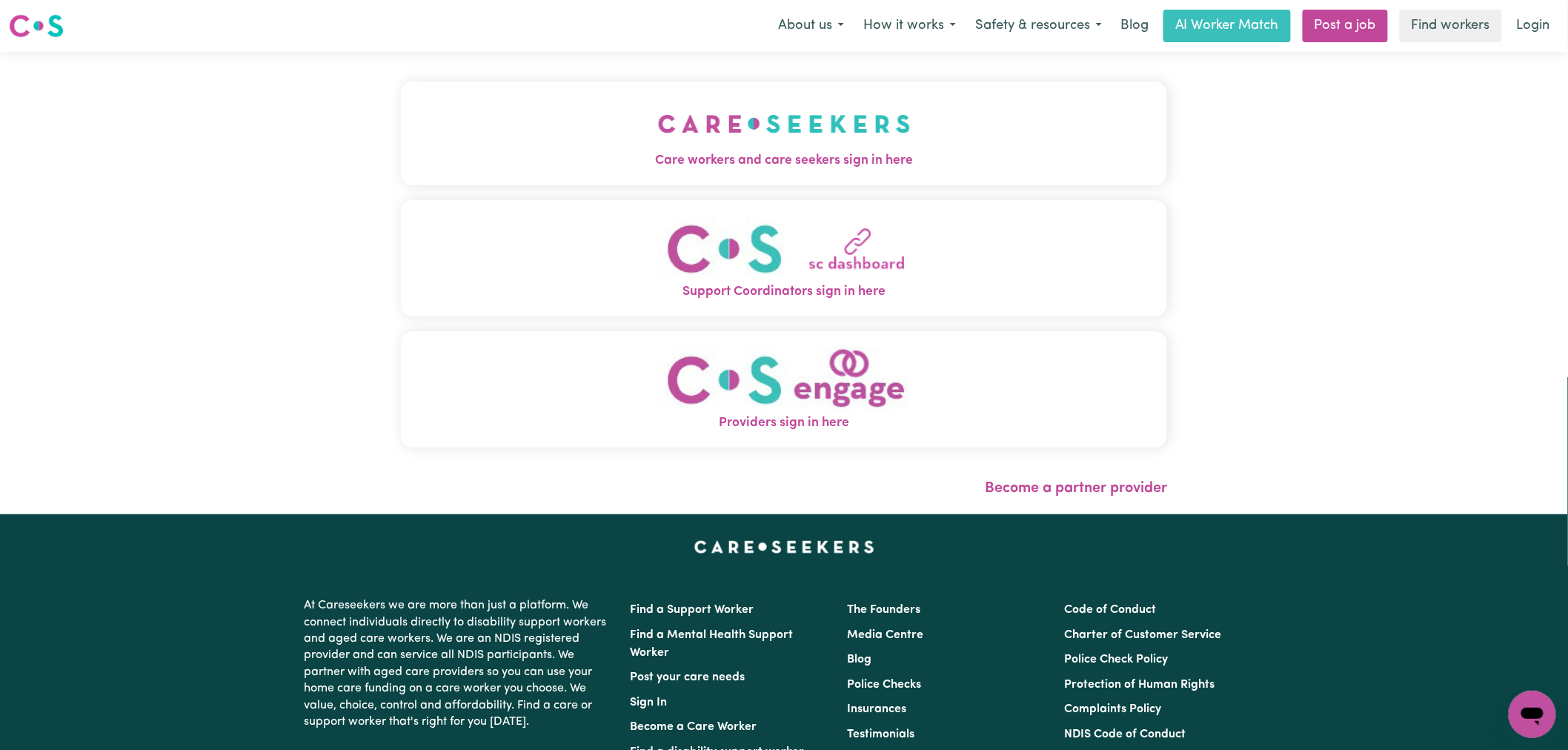
click at [647, 129] on button "Care workers and care seekers sign in here" at bounding box center [783, 133] width 766 height 103
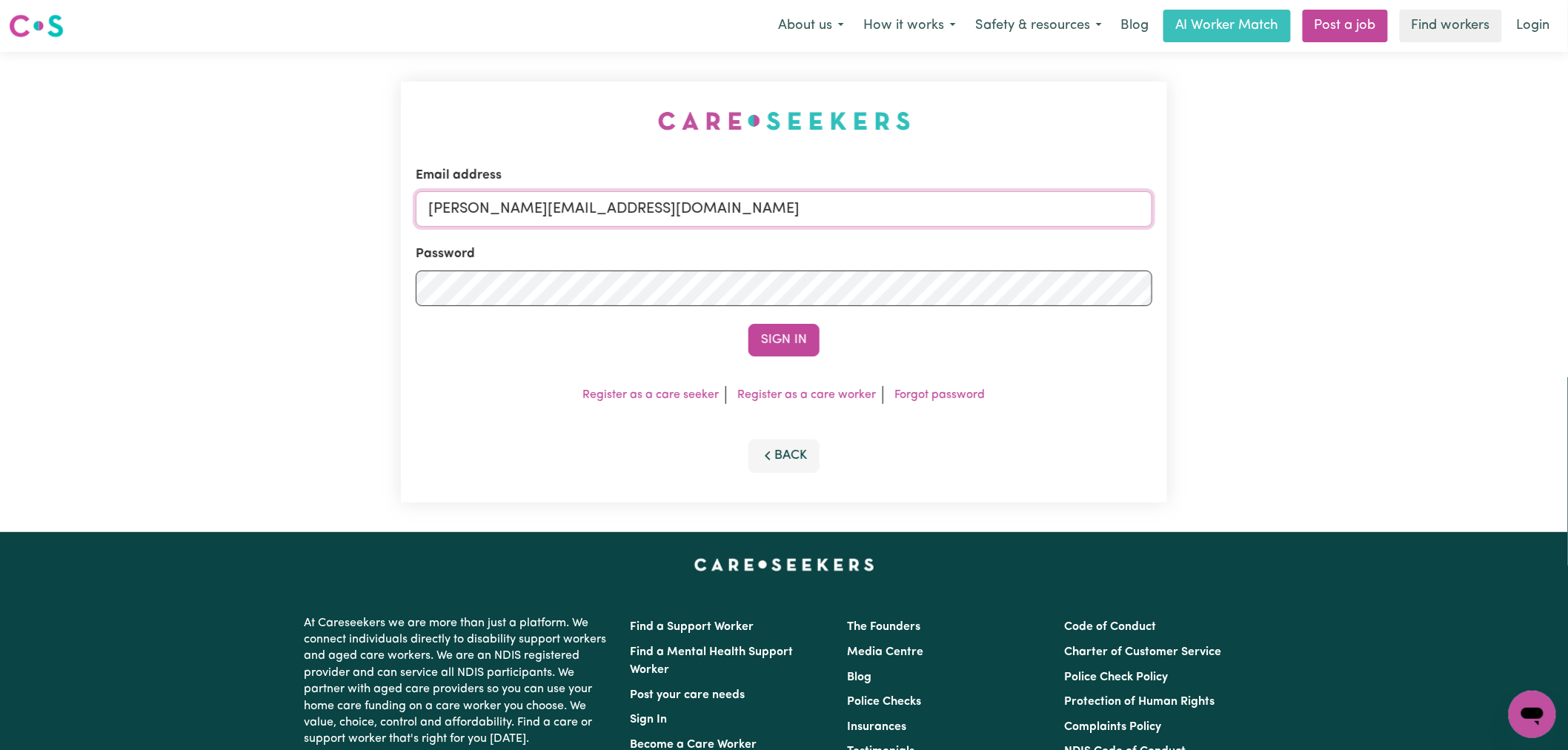
click at [665, 208] on input "[PERSON_NAME][EMAIL_ADDRESS][DOMAIN_NAME]" at bounding box center [784, 209] width 737 height 36
click at [790, 215] on input "[EMAIL_ADDRESS][DOMAIN_NAME]" at bounding box center [784, 209] width 737 height 36
type input "[PERSON_NAME][EMAIL_ADDRESS][DOMAIN_NAME]"
click at [818, 337] on button "Sign In" at bounding box center [784, 339] width 71 height 33
